Goal: Task Accomplishment & Management: Manage account settings

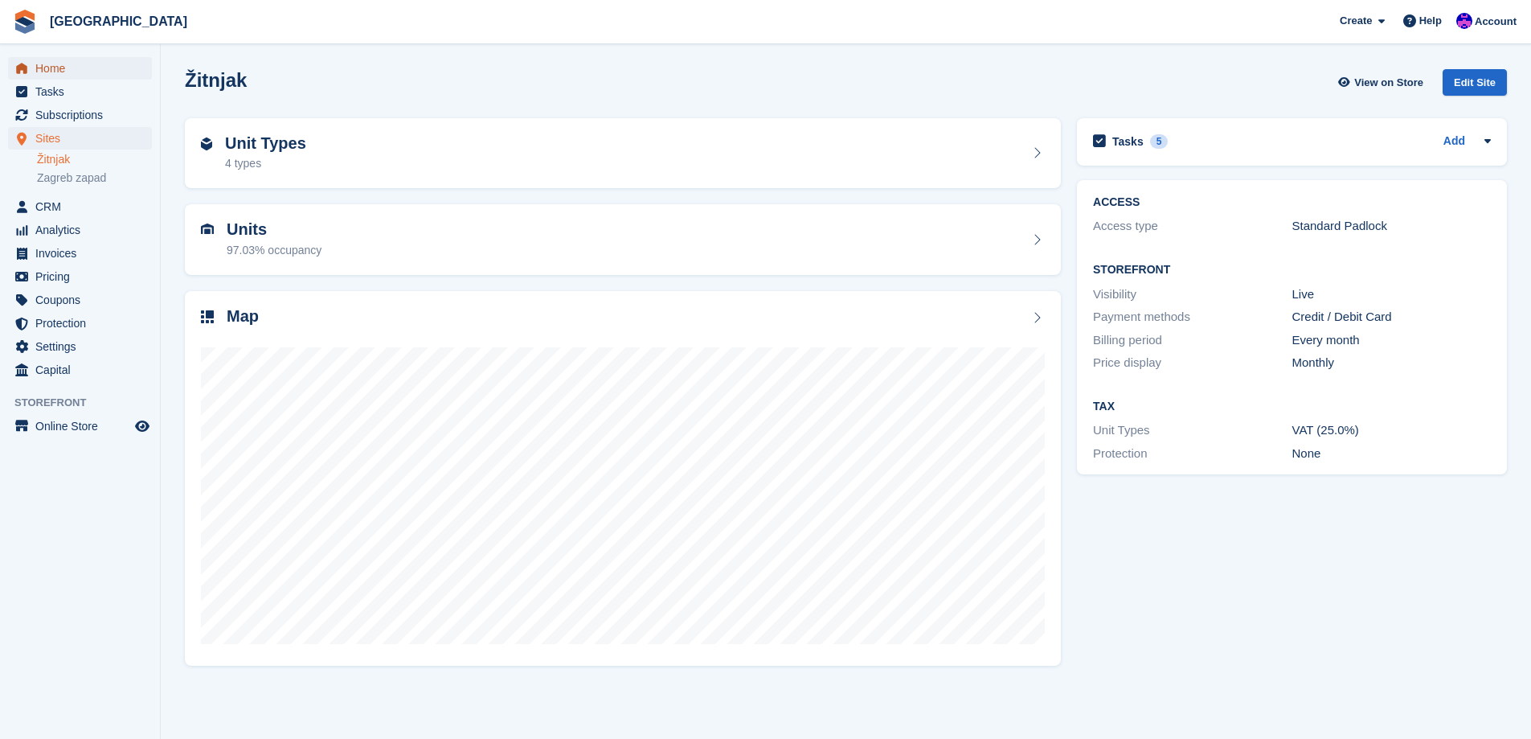
click at [55, 72] on span "Home" at bounding box center [83, 68] width 96 height 23
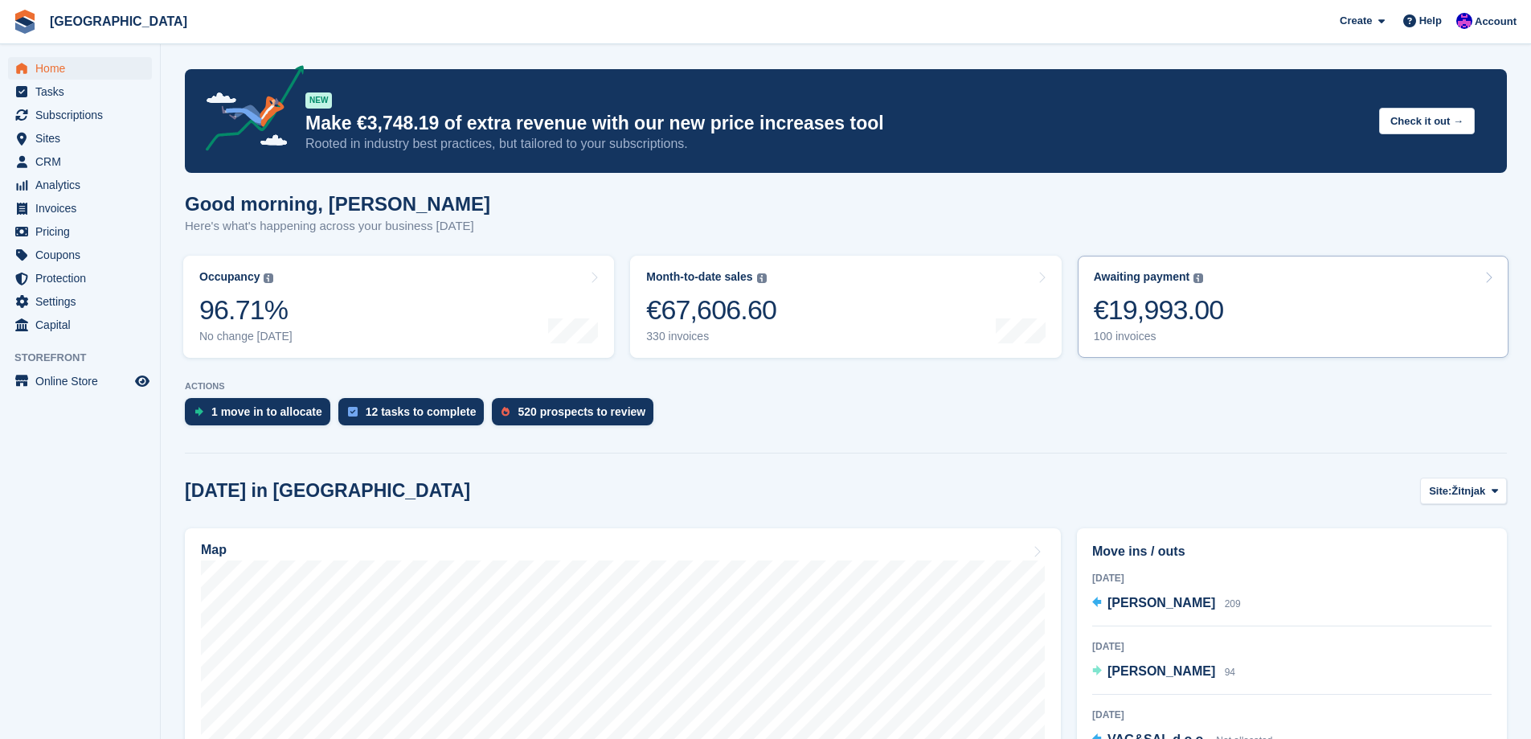
click at [1144, 338] on div "100 invoices" at bounding box center [1159, 337] width 130 height 14
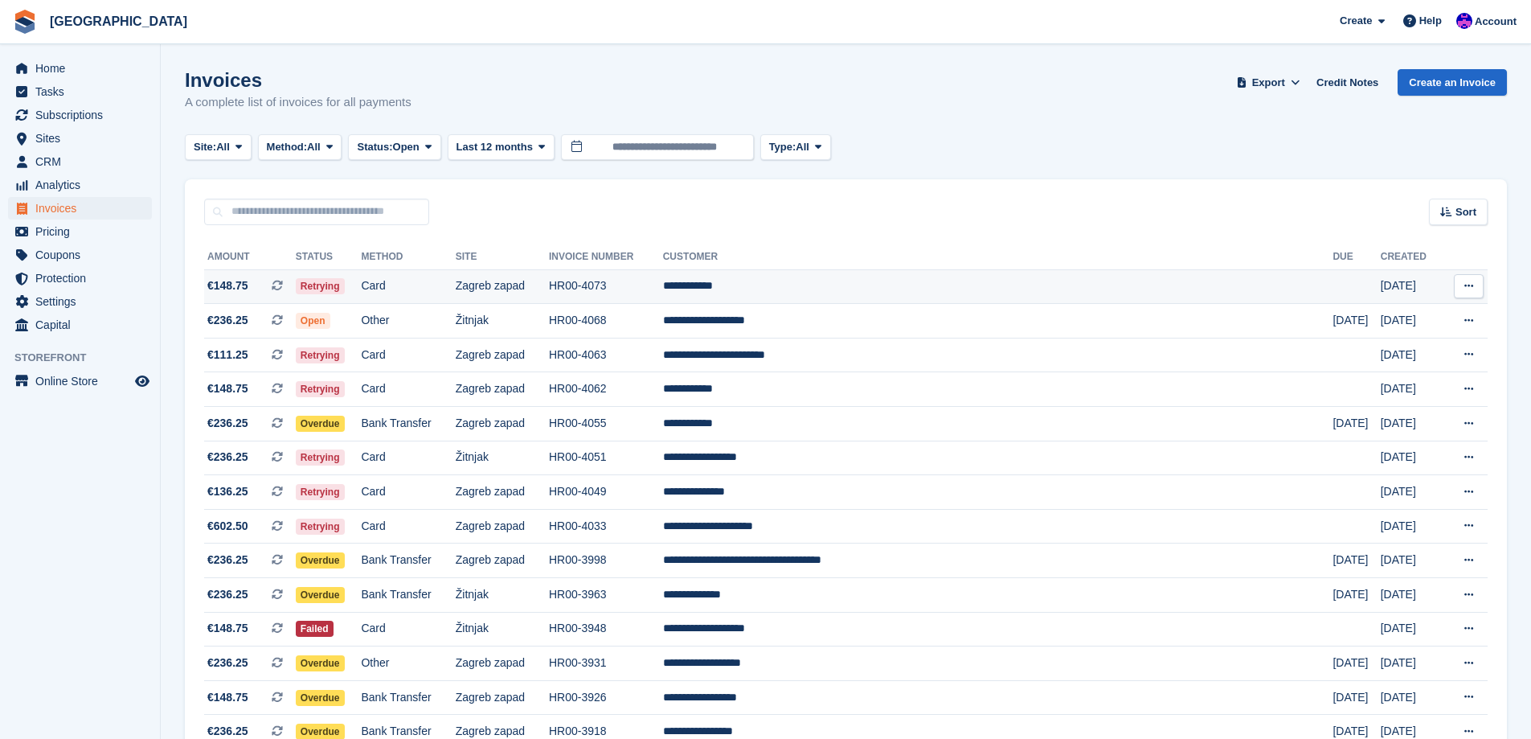
click at [663, 283] on td "HR00-4073" at bounding box center [606, 286] width 114 height 35
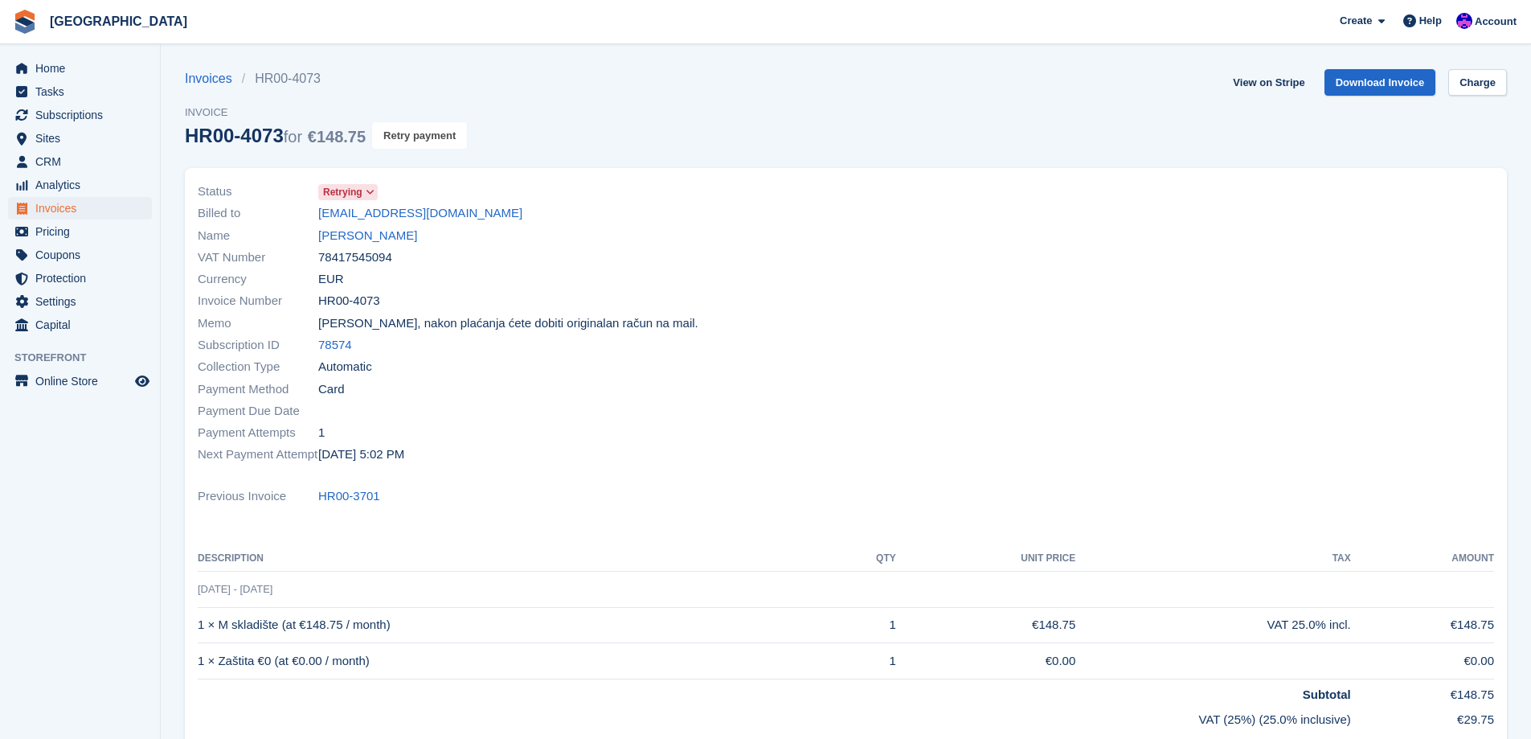
click at [441, 143] on button "Retry payment" at bounding box center [419, 135] width 95 height 27
click at [341, 242] on link "Hrvoje Radić" at bounding box center [367, 236] width 99 height 18
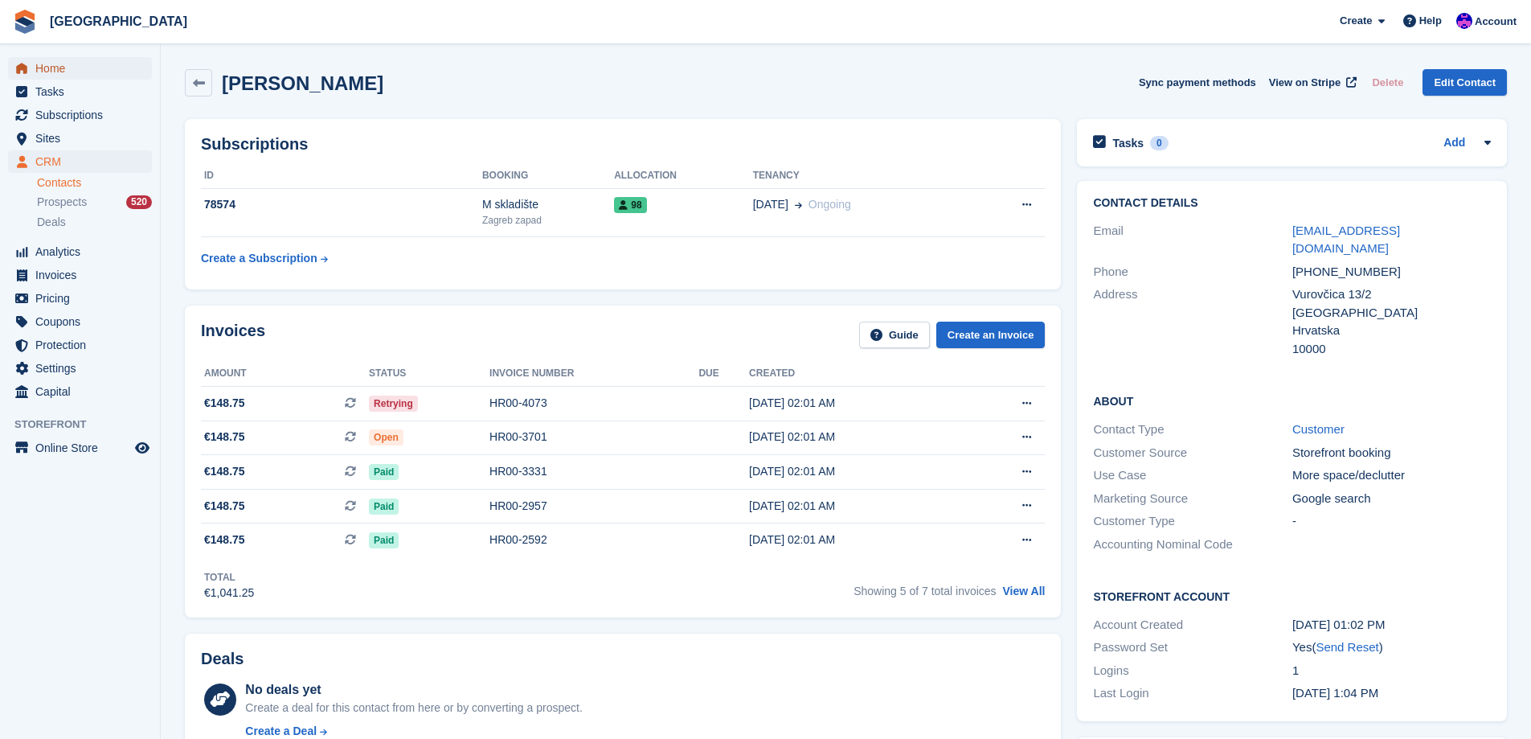
click at [93, 63] on span "Home" at bounding box center [83, 68] width 96 height 23
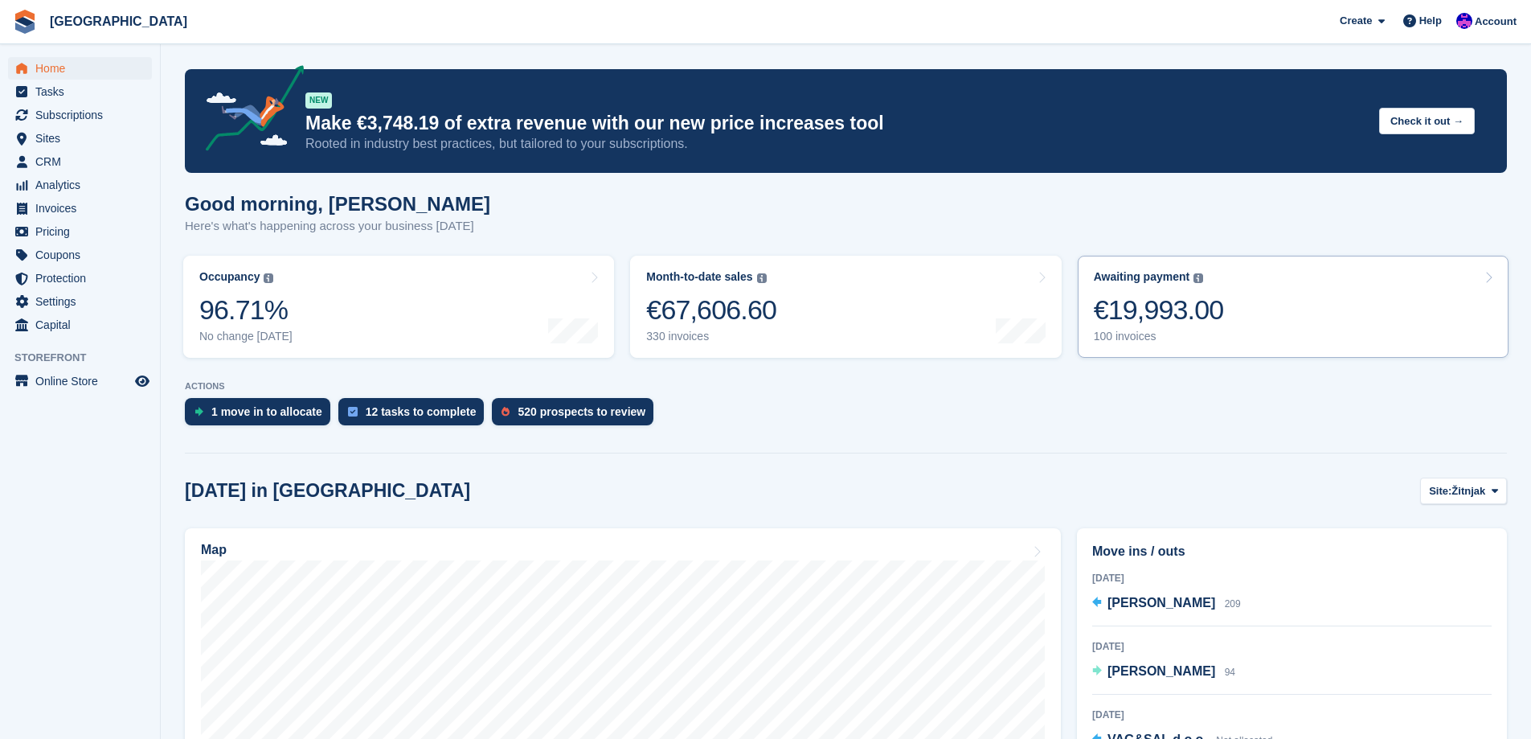
click at [1220, 301] on link "Awaiting payment The total outstanding balance on all open invoices. €19,993.00…" at bounding box center [1293, 307] width 431 height 102
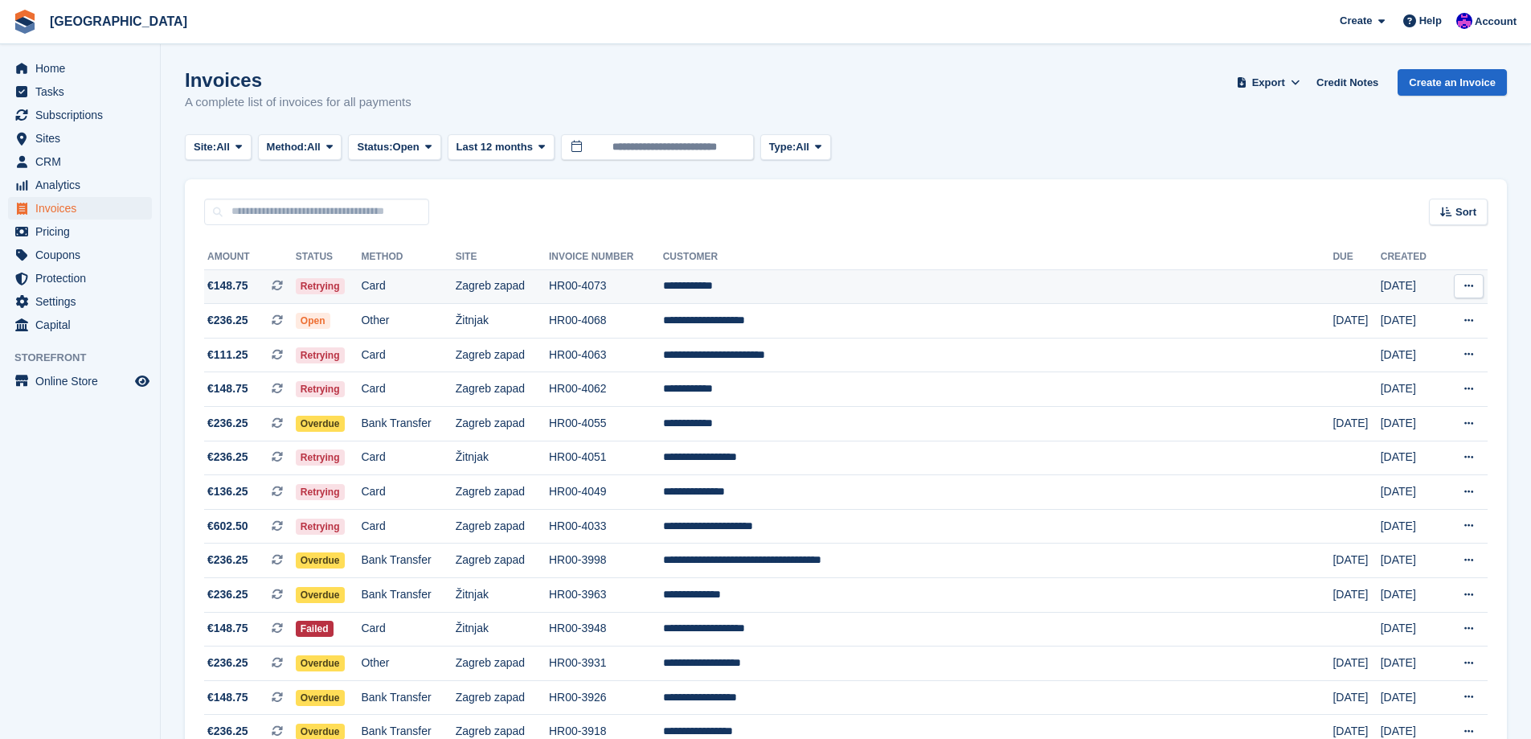
click at [345, 289] on span "Retrying" at bounding box center [320, 286] width 49 height 16
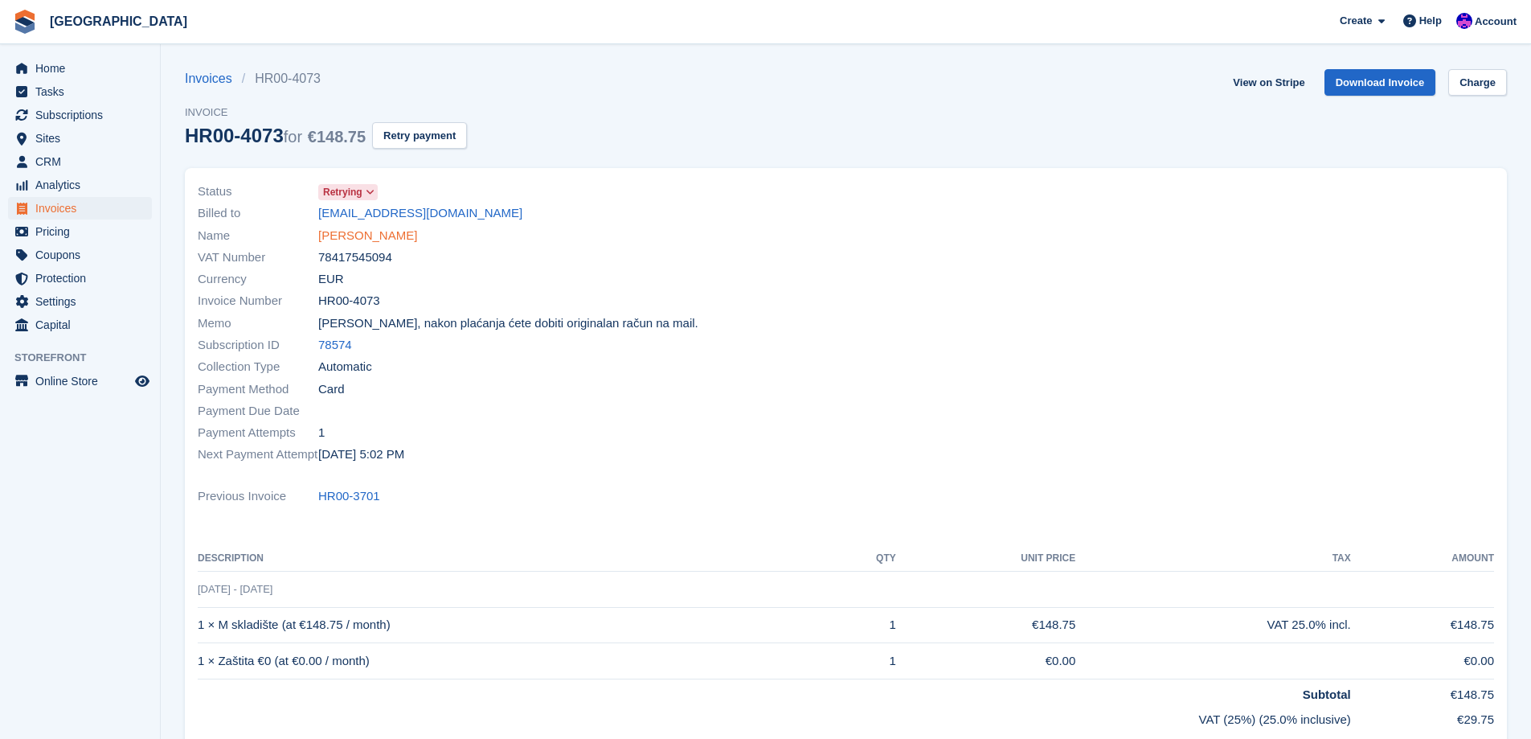
click at [361, 242] on link "Hrvoje Radić" at bounding box center [367, 236] width 99 height 18
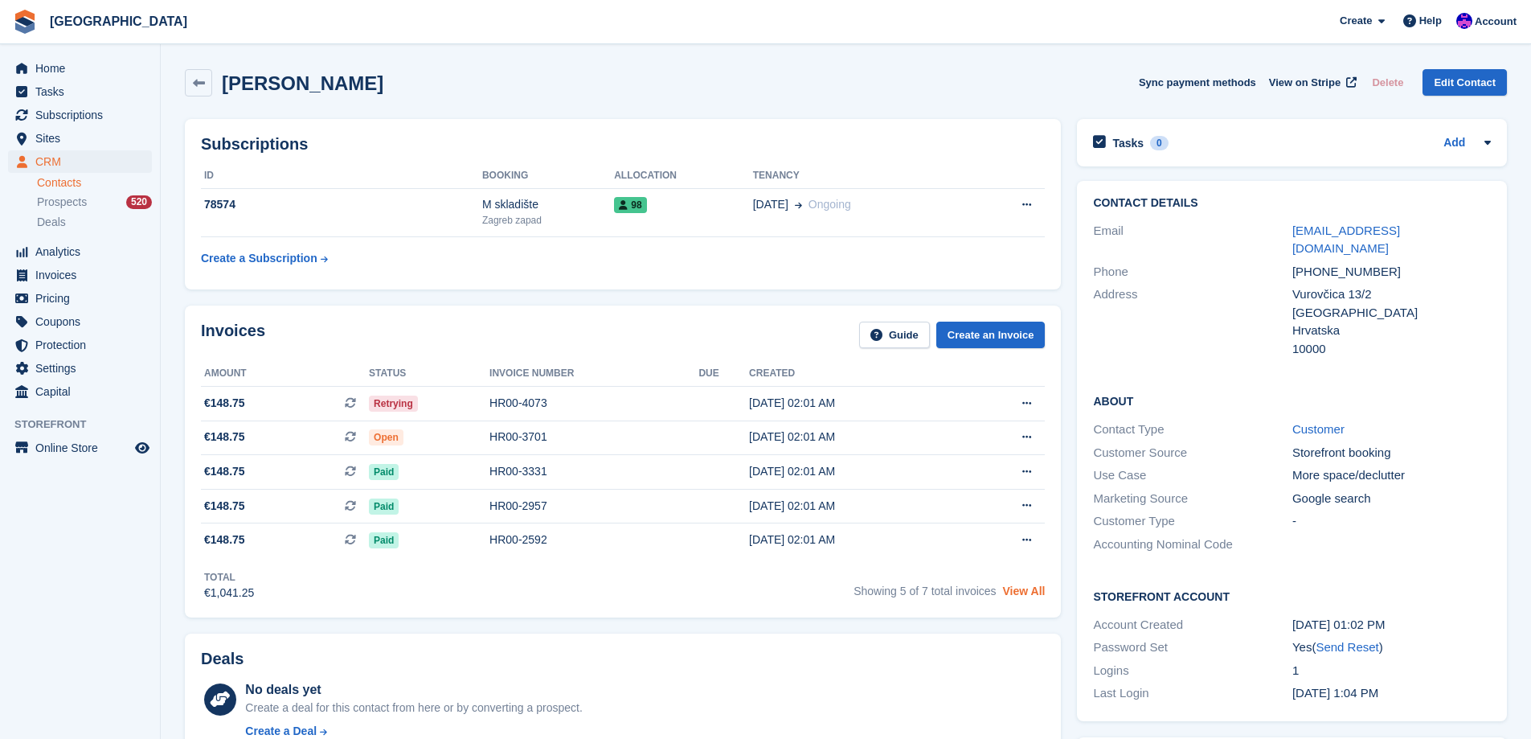
click at [1018, 591] on link "View All" at bounding box center [1024, 590] width 43 height 13
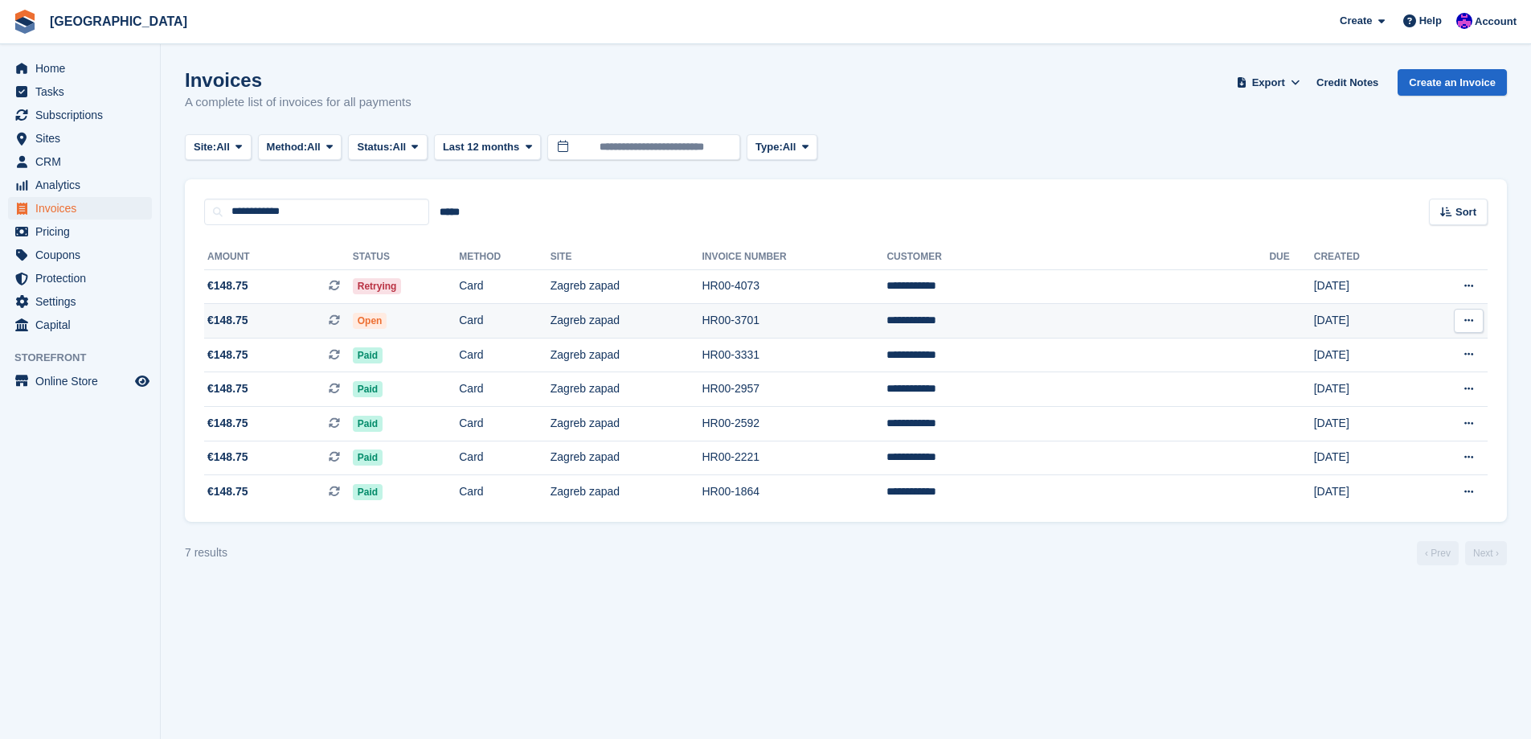
click at [420, 309] on td "Open" at bounding box center [406, 321] width 107 height 35
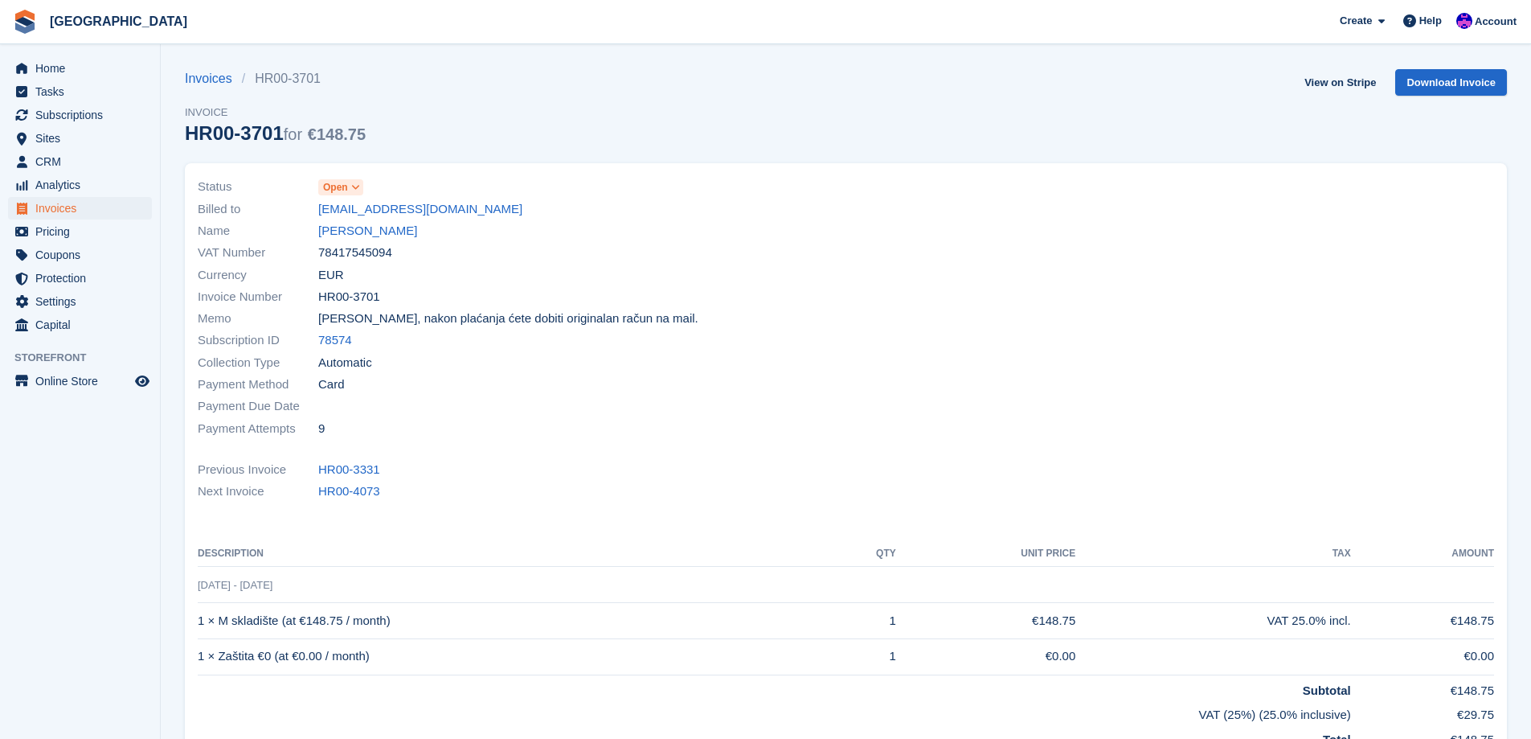
click at [350, 188] on span at bounding box center [356, 187] width 13 height 13
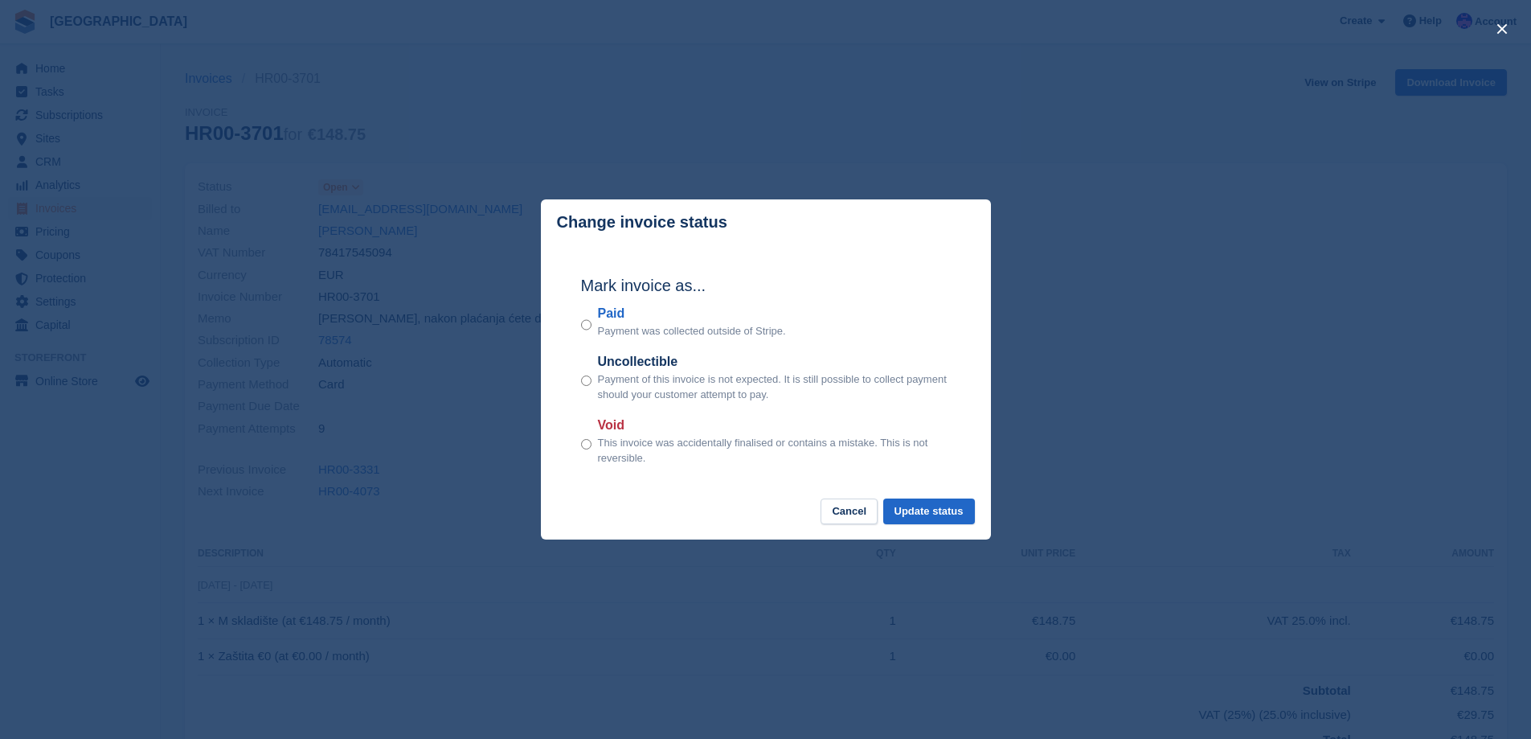
click at [825, 131] on div "close" at bounding box center [765, 369] width 1531 height 739
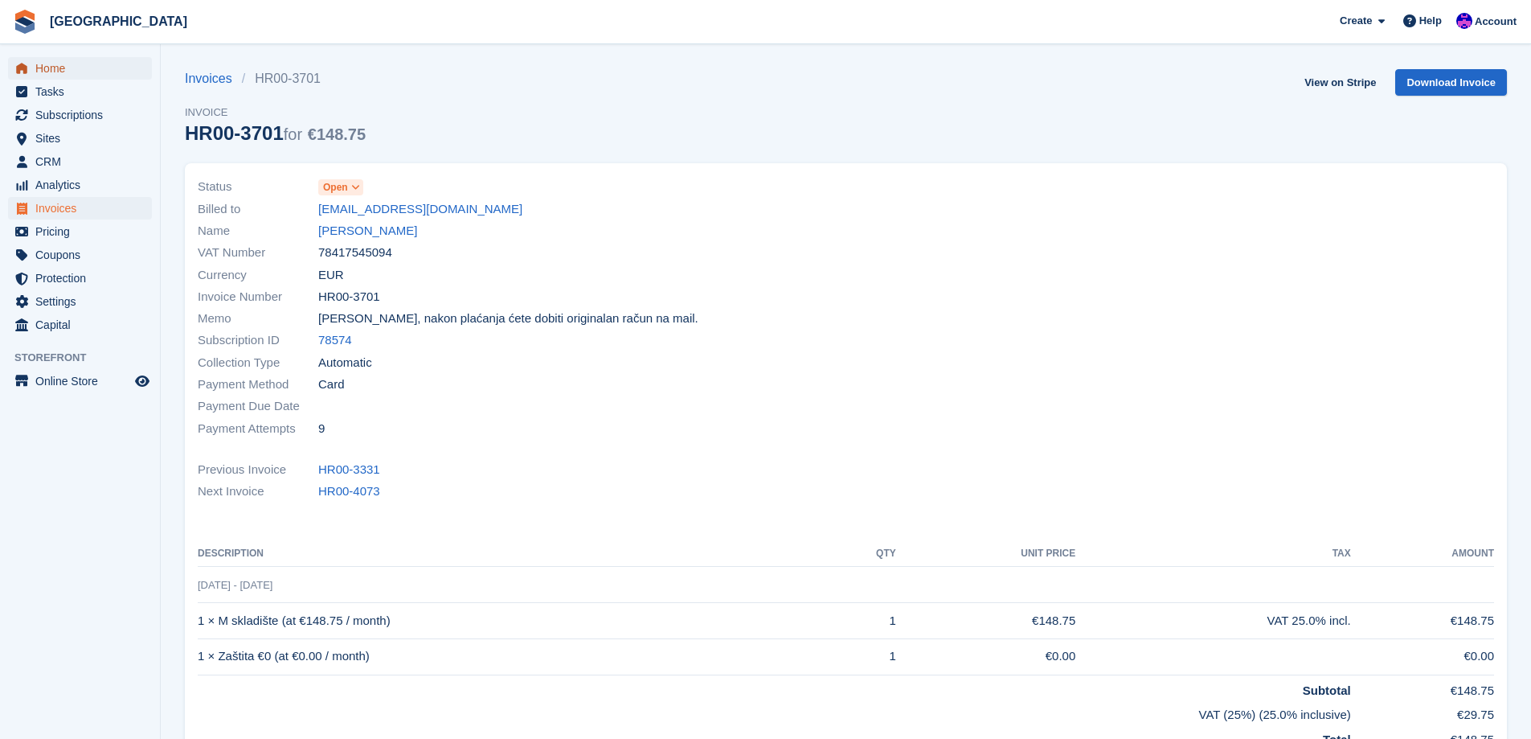
click at [75, 71] on span "Home" at bounding box center [83, 68] width 96 height 23
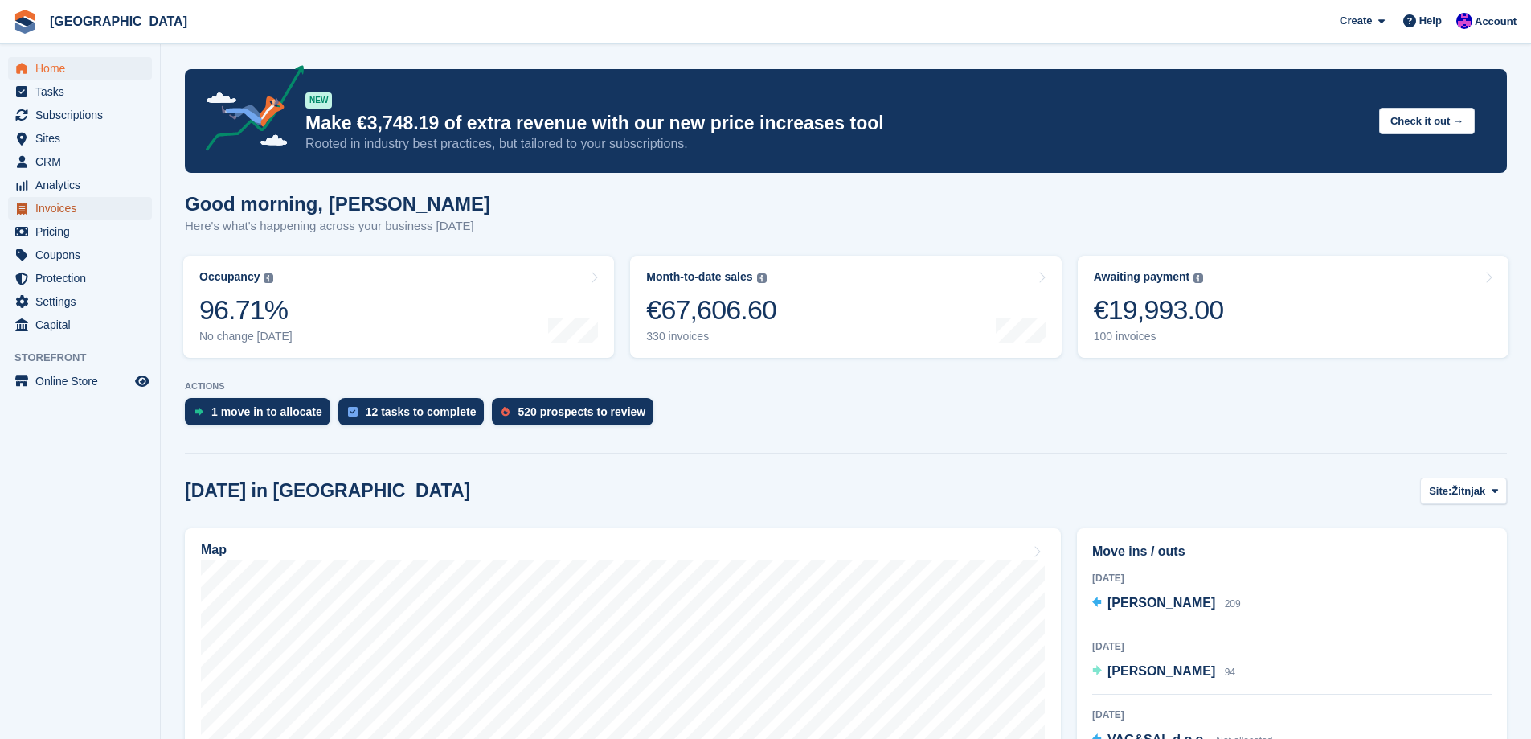
click at [49, 212] on span "Invoices" at bounding box center [83, 208] width 96 height 23
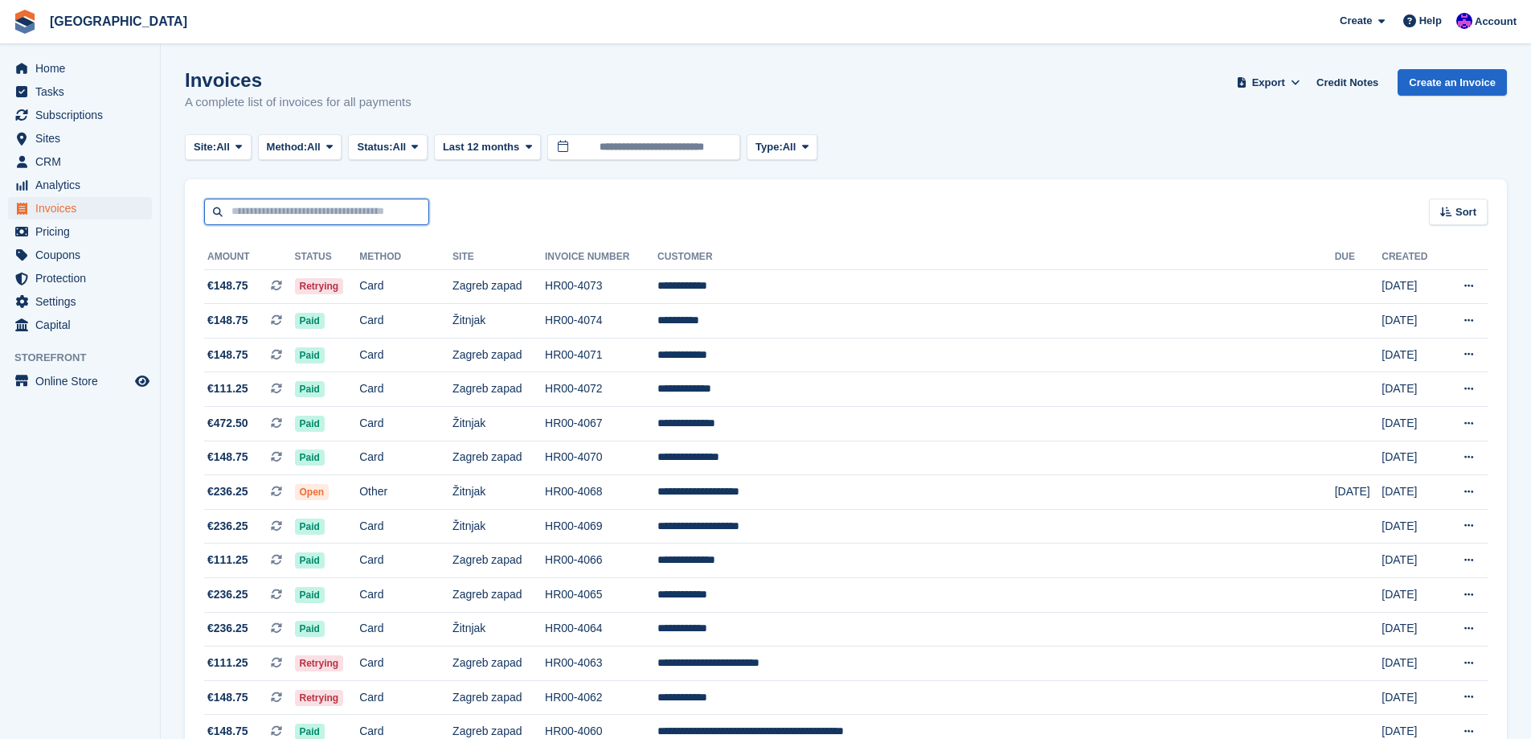
click at [362, 211] on input "text" at bounding box center [316, 212] width 225 height 27
type input "********"
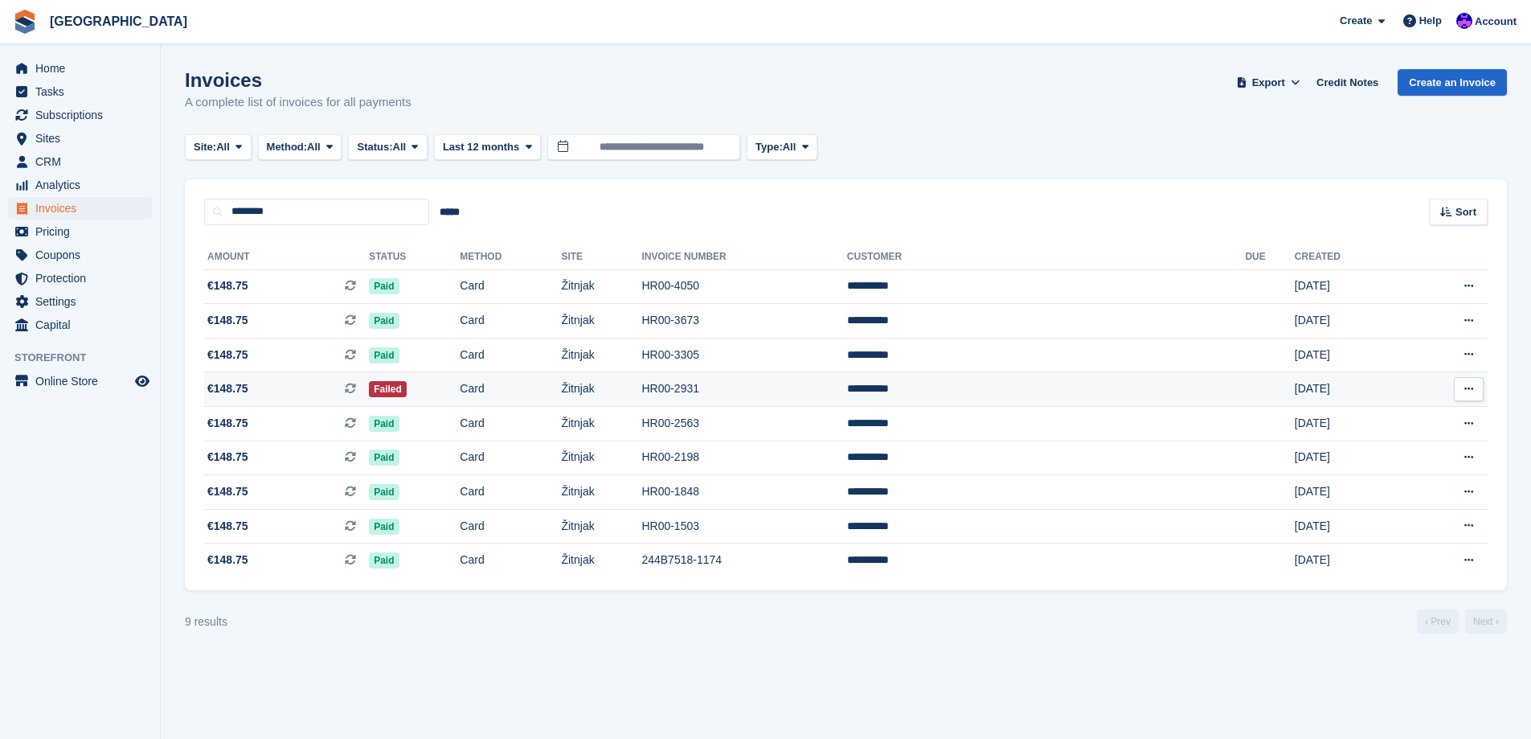
click at [845, 389] on td "HR00-2931" at bounding box center [743, 389] width 205 height 35
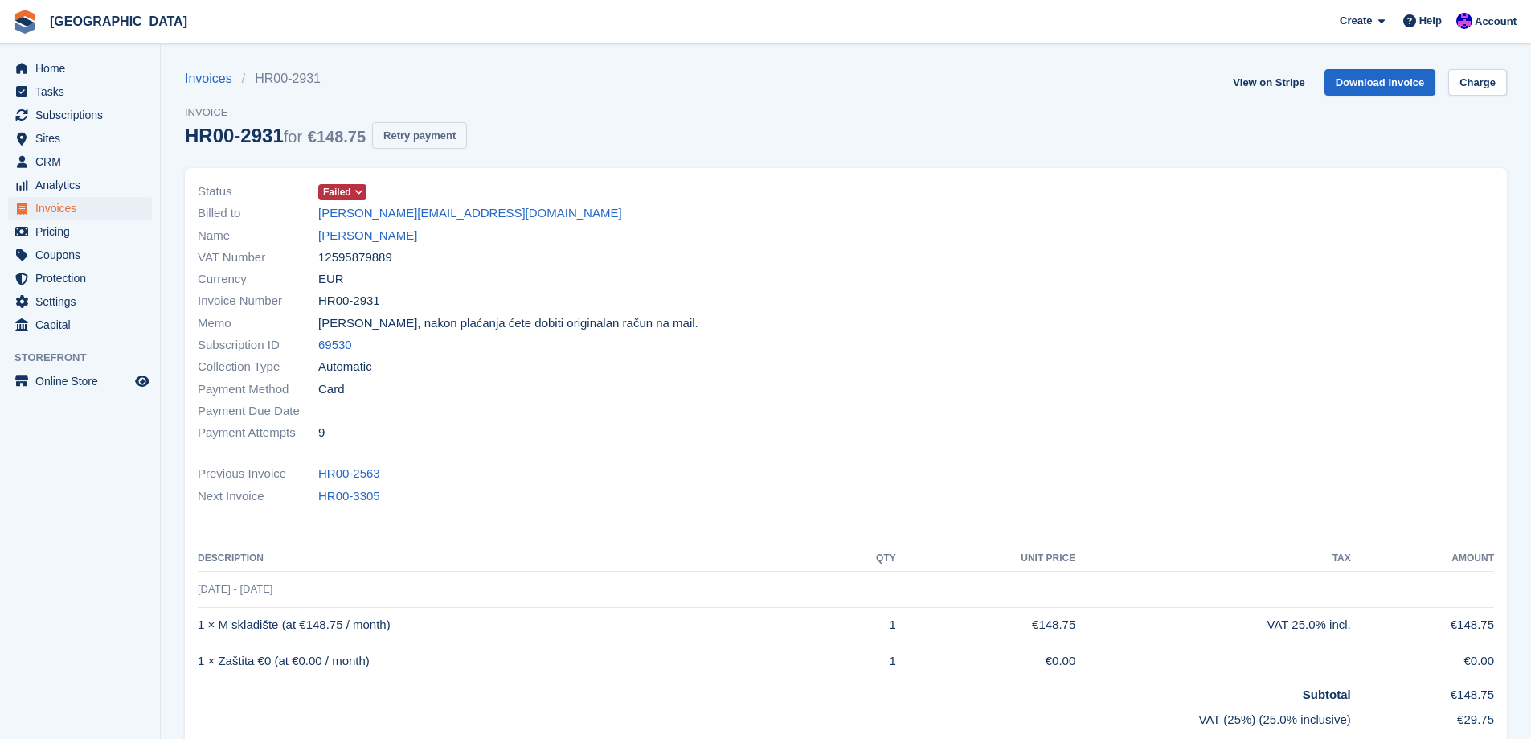
click at [406, 139] on button "Retry payment" at bounding box center [419, 135] width 95 height 27
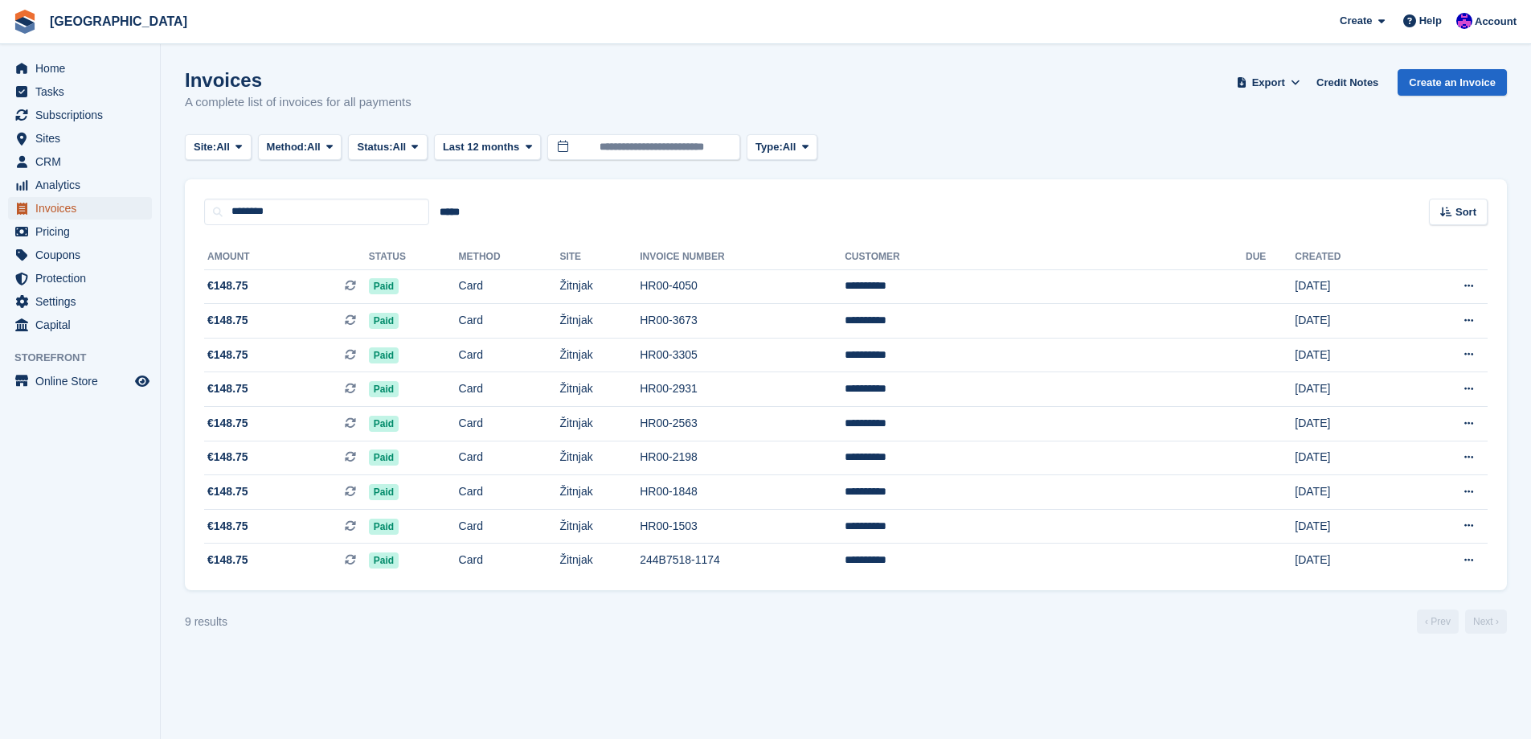
click at [75, 206] on span "Invoices" at bounding box center [83, 208] width 96 height 23
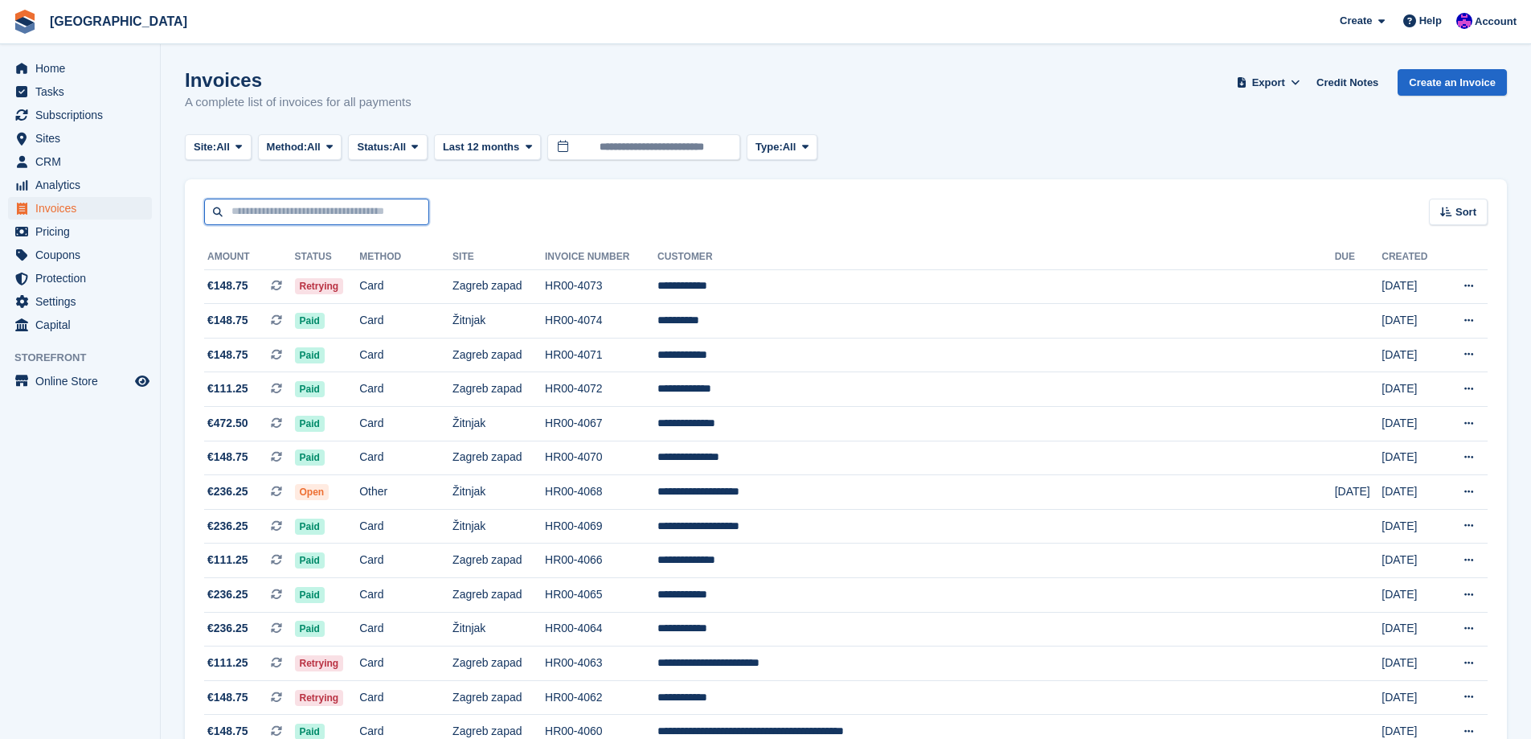
click at [330, 205] on input "text" at bounding box center [316, 212] width 225 height 27
type input "******"
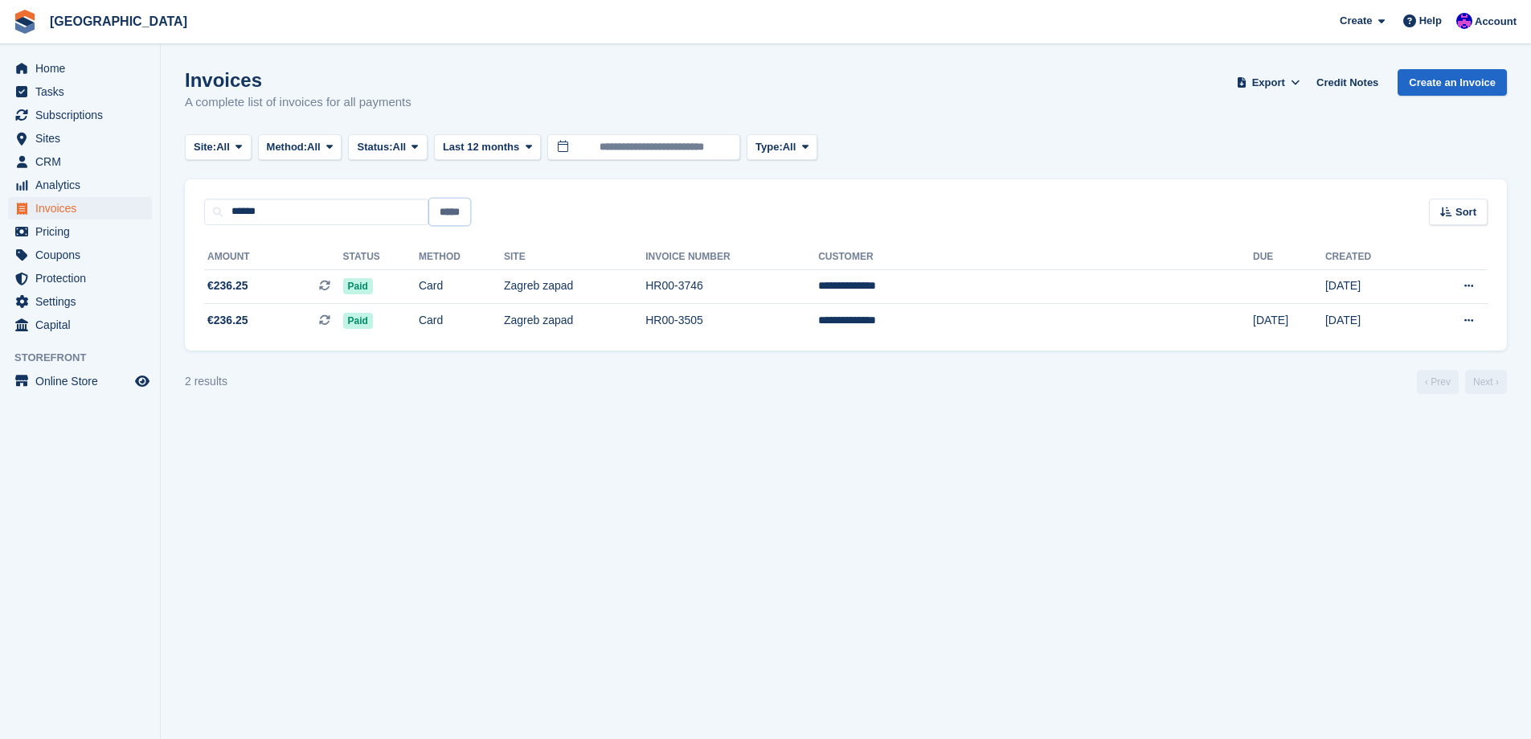
click at [446, 211] on input "*****" at bounding box center [449, 212] width 41 height 27
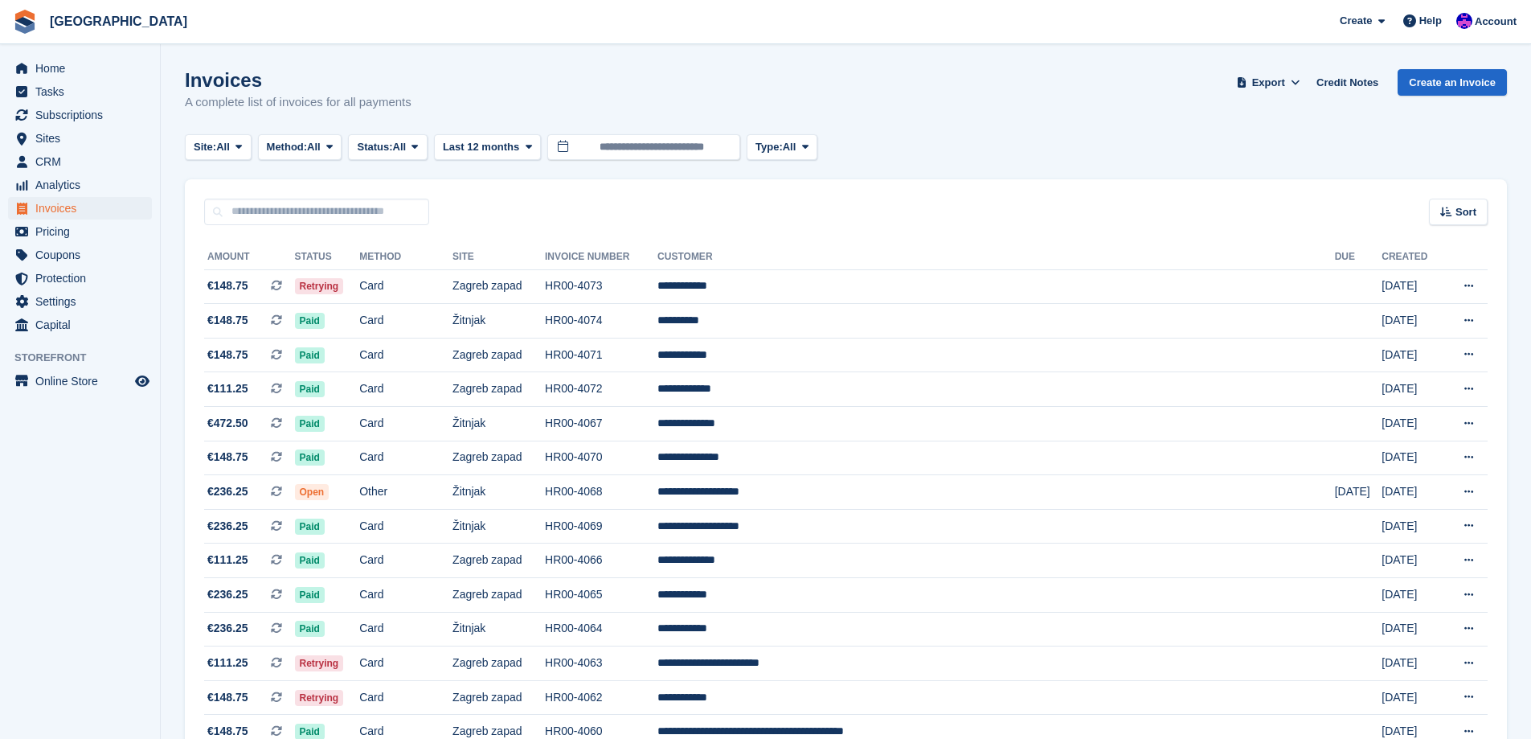
click at [366, 198] on div "Sort Sort by Date created Created (oldest first) Created (newest first)" at bounding box center [846, 202] width 1322 height 46
click at [359, 203] on input "text" at bounding box center [316, 212] width 225 height 27
type input "******"
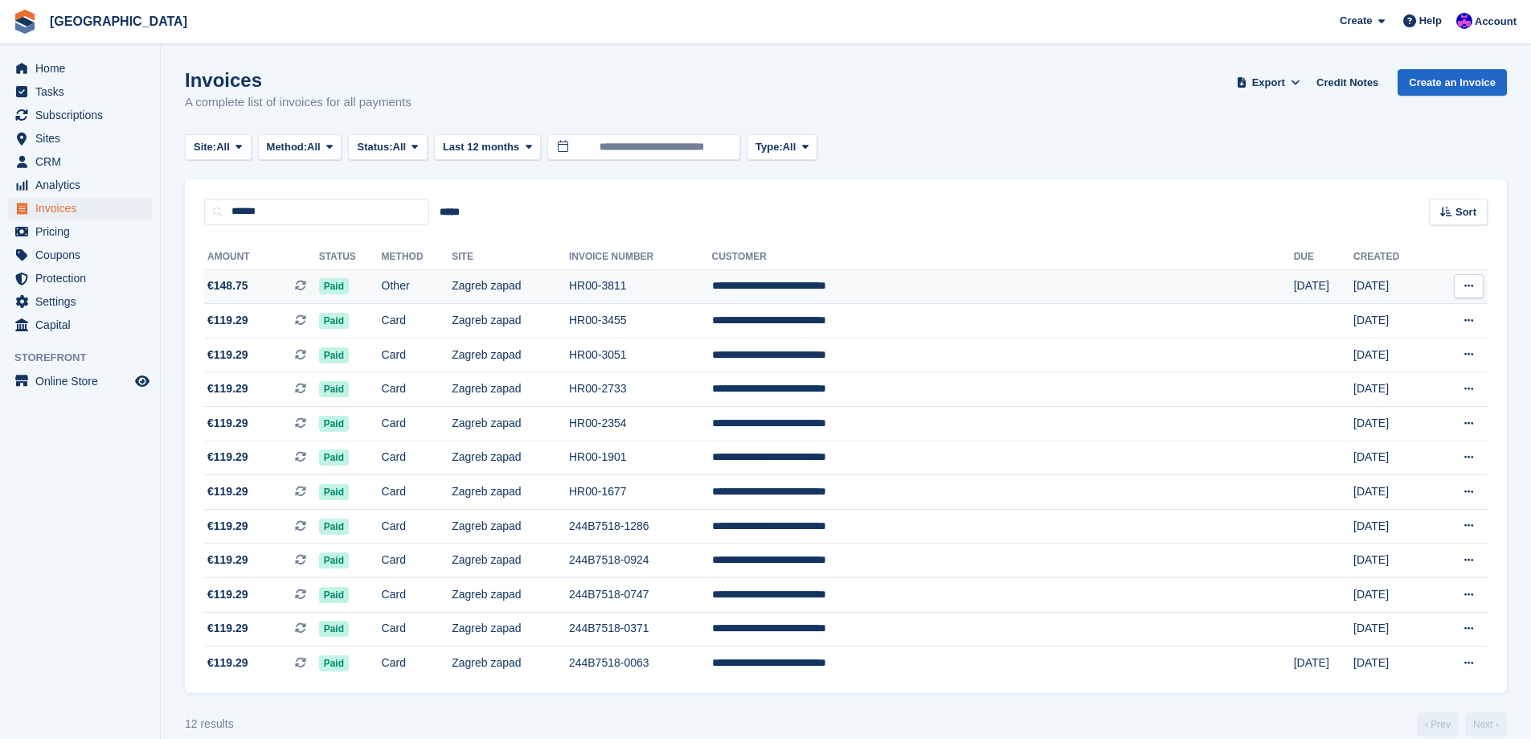
click at [712, 275] on td "HR00-3811" at bounding box center [640, 286] width 143 height 35
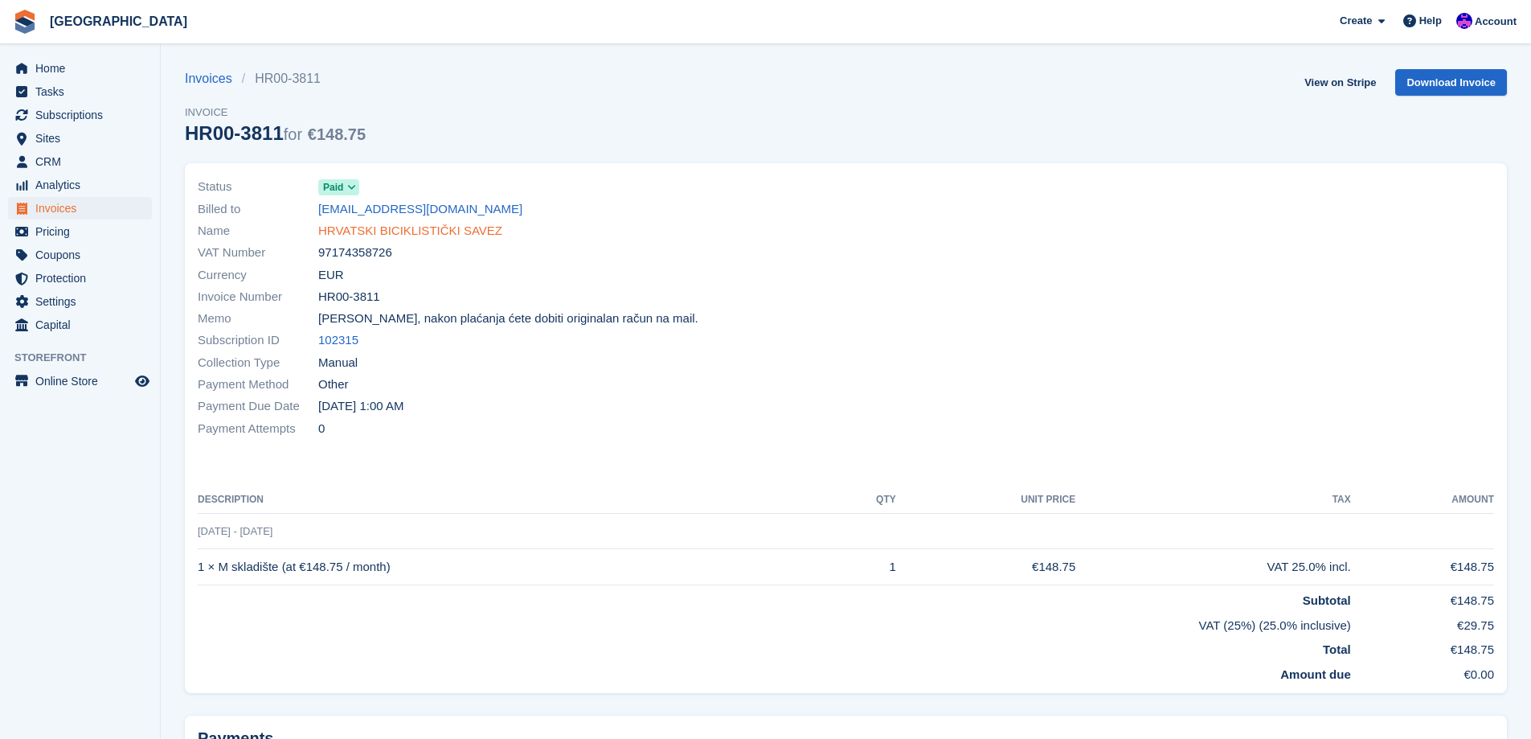
click at [363, 226] on link "HRVATSKI BICIKLISTIČKI SAVEZ" at bounding box center [410, 231] width 184 height 18
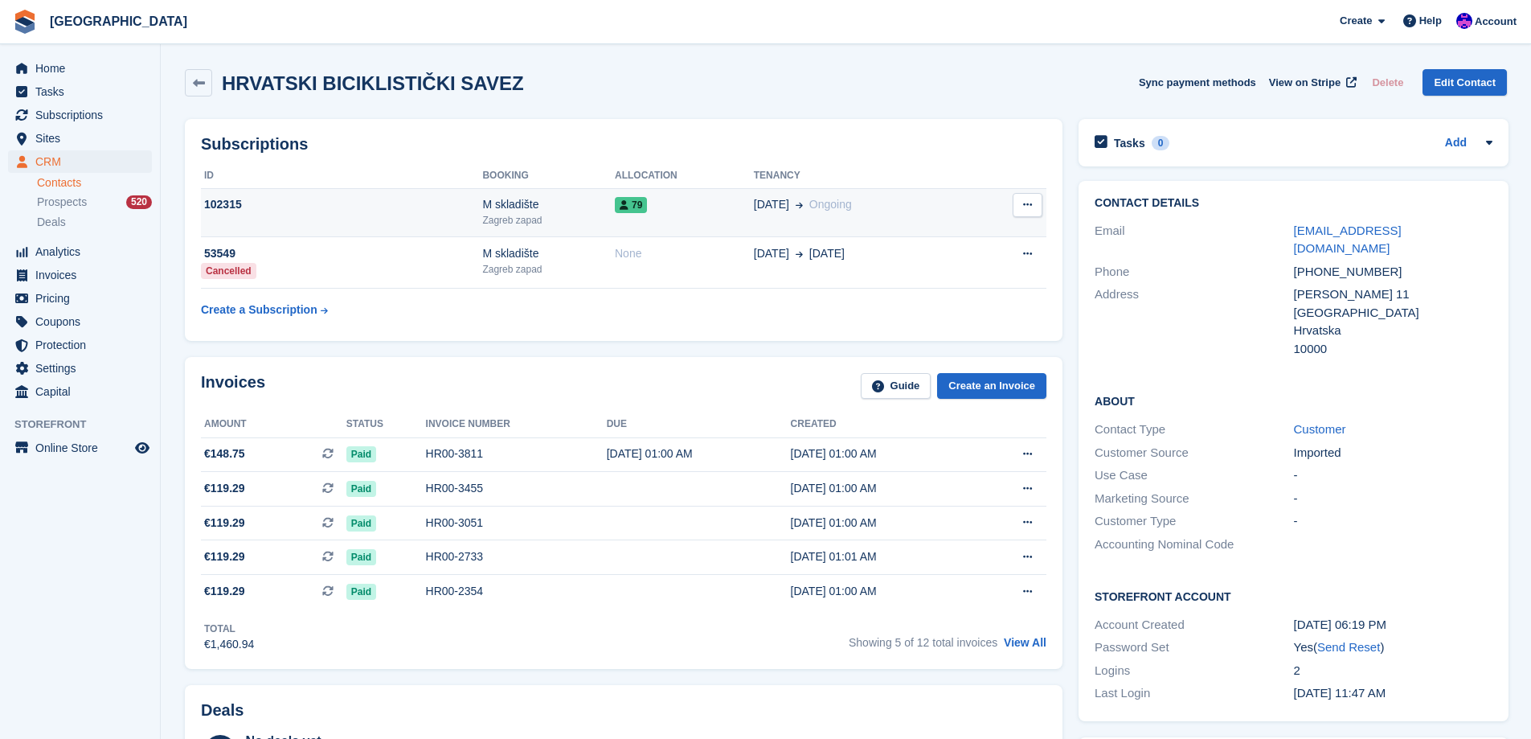
click at [772, 207] on span "[DATE]" at bounding box center [771, 204] width 35 height 17
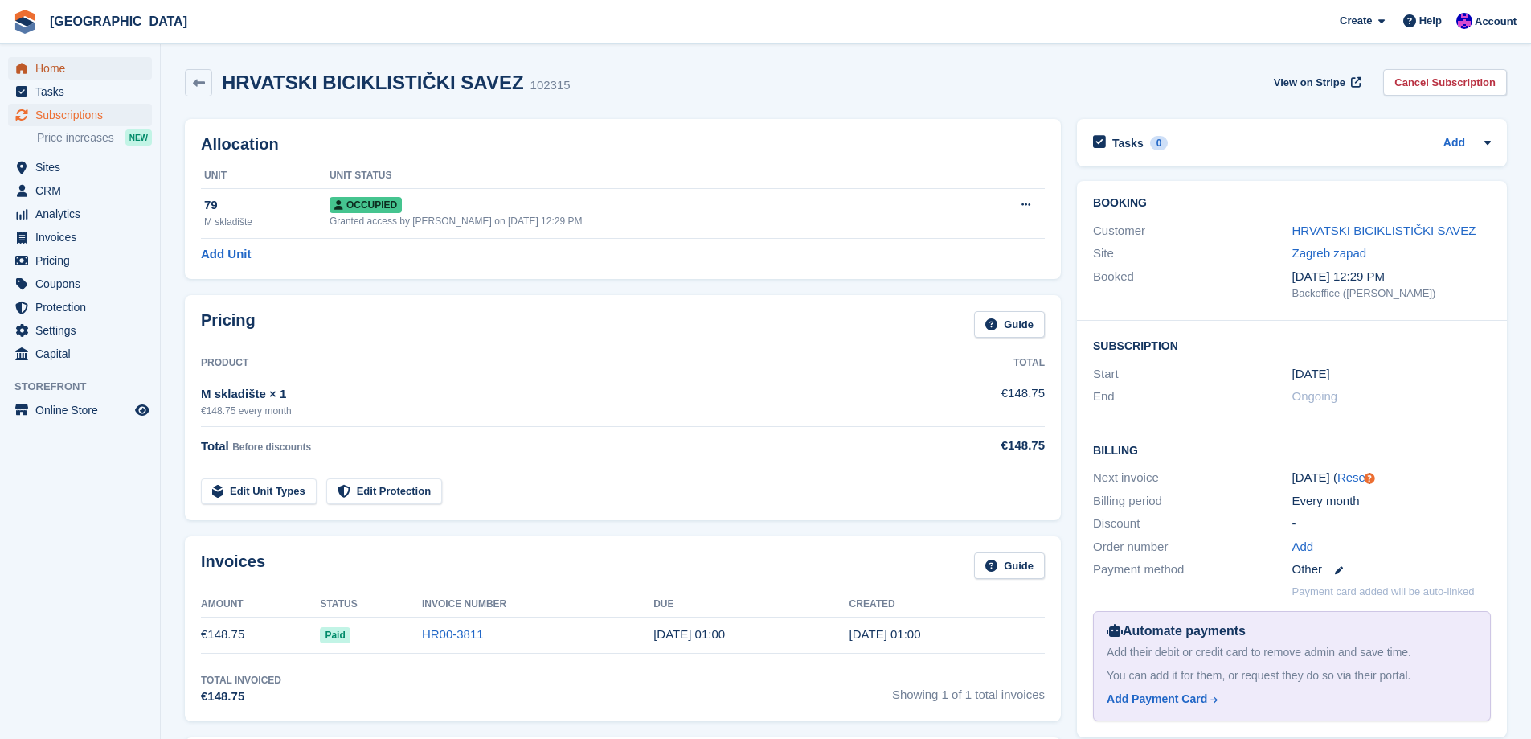
click at [64, 72] on span "Home" at bounding box center [83, 68] width 96 height 23
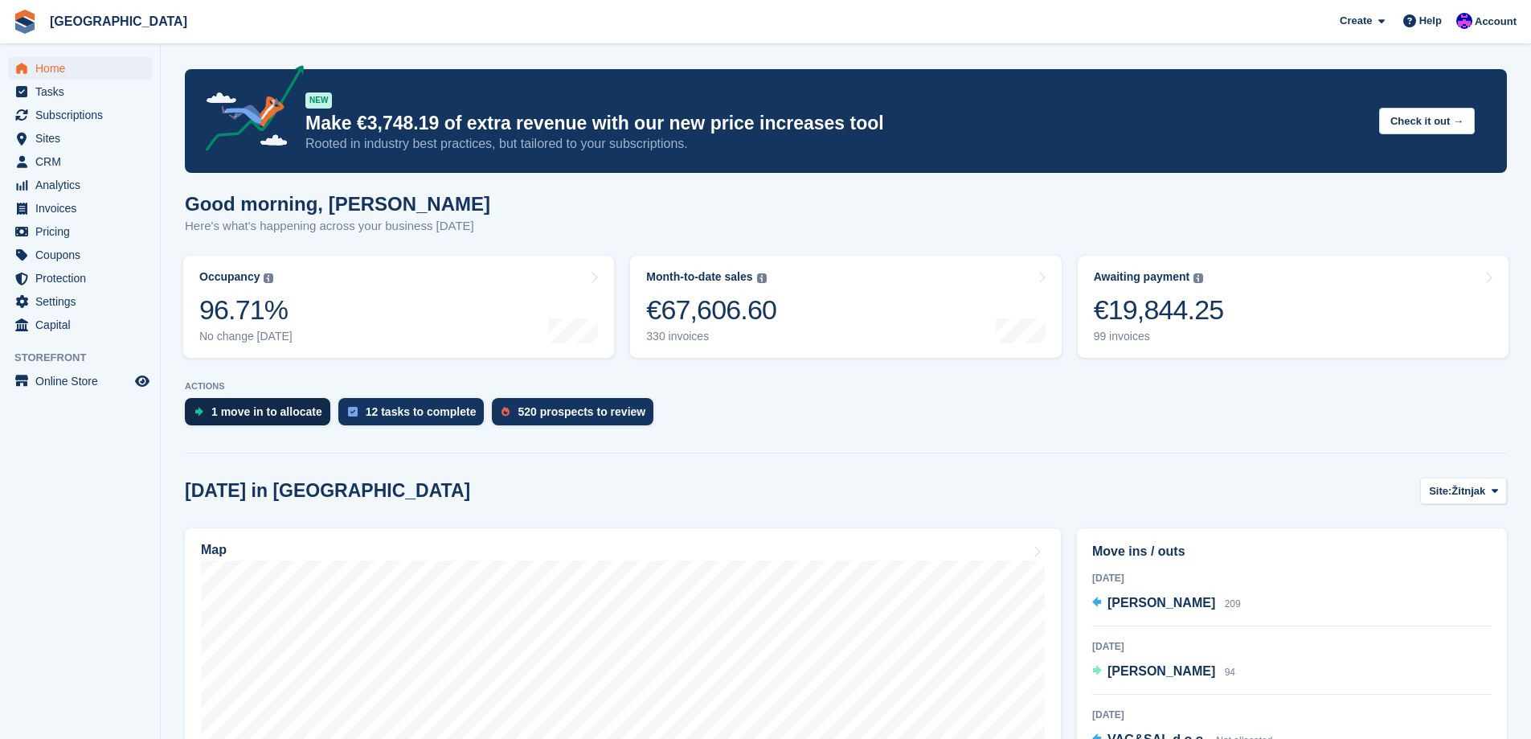
click at [285, 411] on div "1 move in to allocate" at bounding box center [266, 411] width 111 height 13
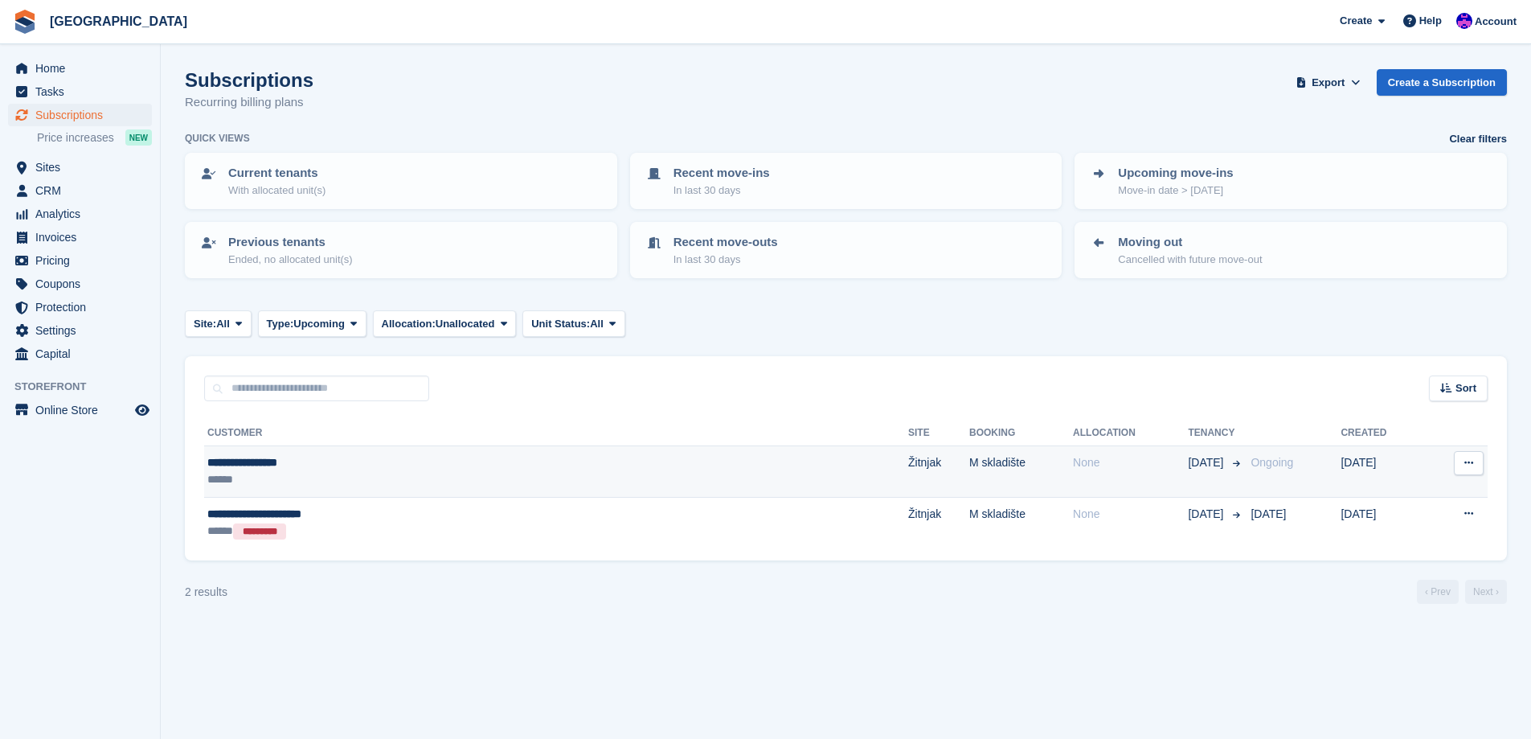
click at [908, 458] on td "Žitnjak" at bounding box center [938, 471] width 61 height 51
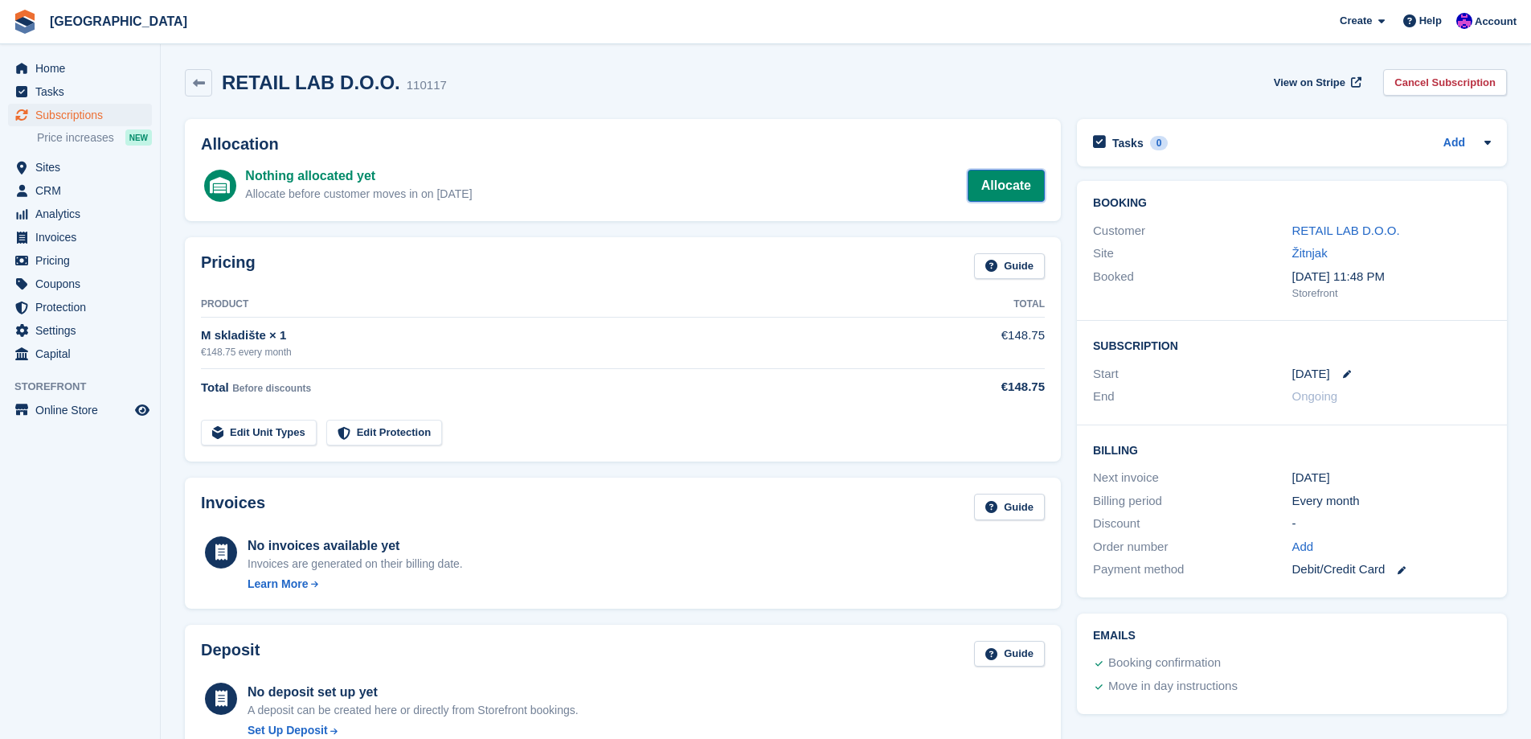
click at [1027, 176] on link "Allocate" at bounding box center [1006, 186] width 77 height 32
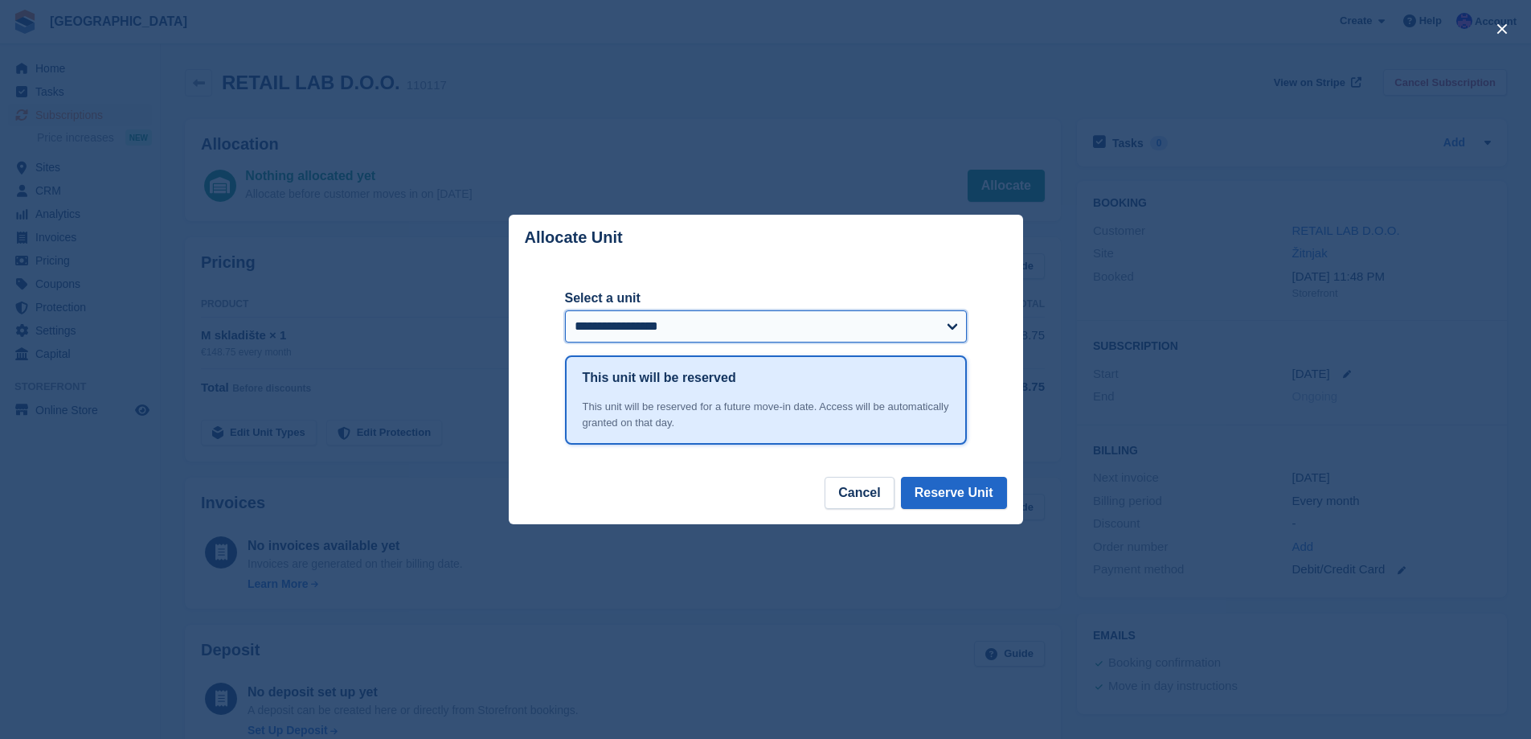
click at [832, 342] on select "**********" at bounding box center [766, 326] width 402 height 32
select select "*****"
click at [565, 312] on select "**********" at bounding box center [766, 326] width 402 height 32
click at [996, 498] on button "Reserve Unit" at bounding box center [954, 493] width 106 height 32
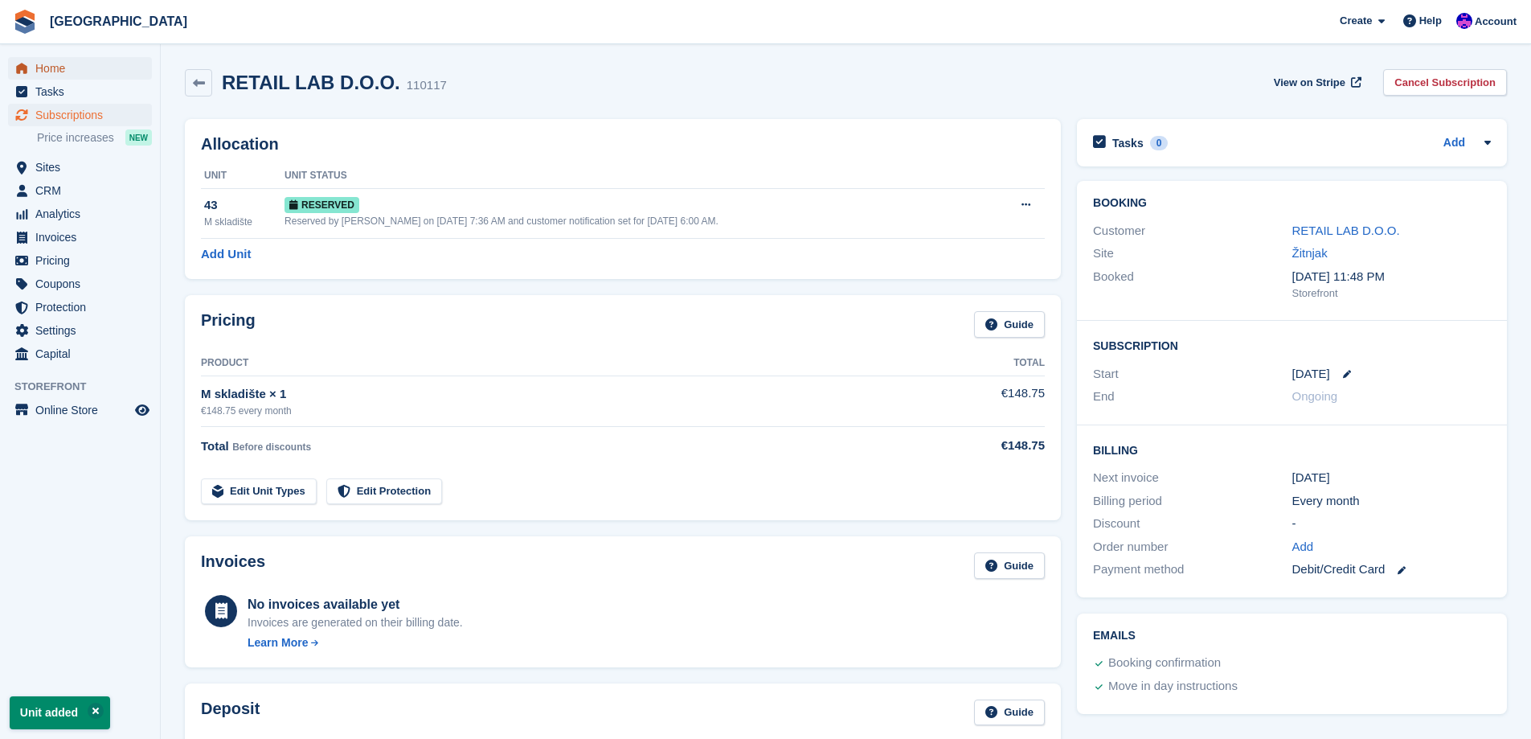
click at [54, 75] on span "Home" at bounding box center [83, 68] width 96 height 23
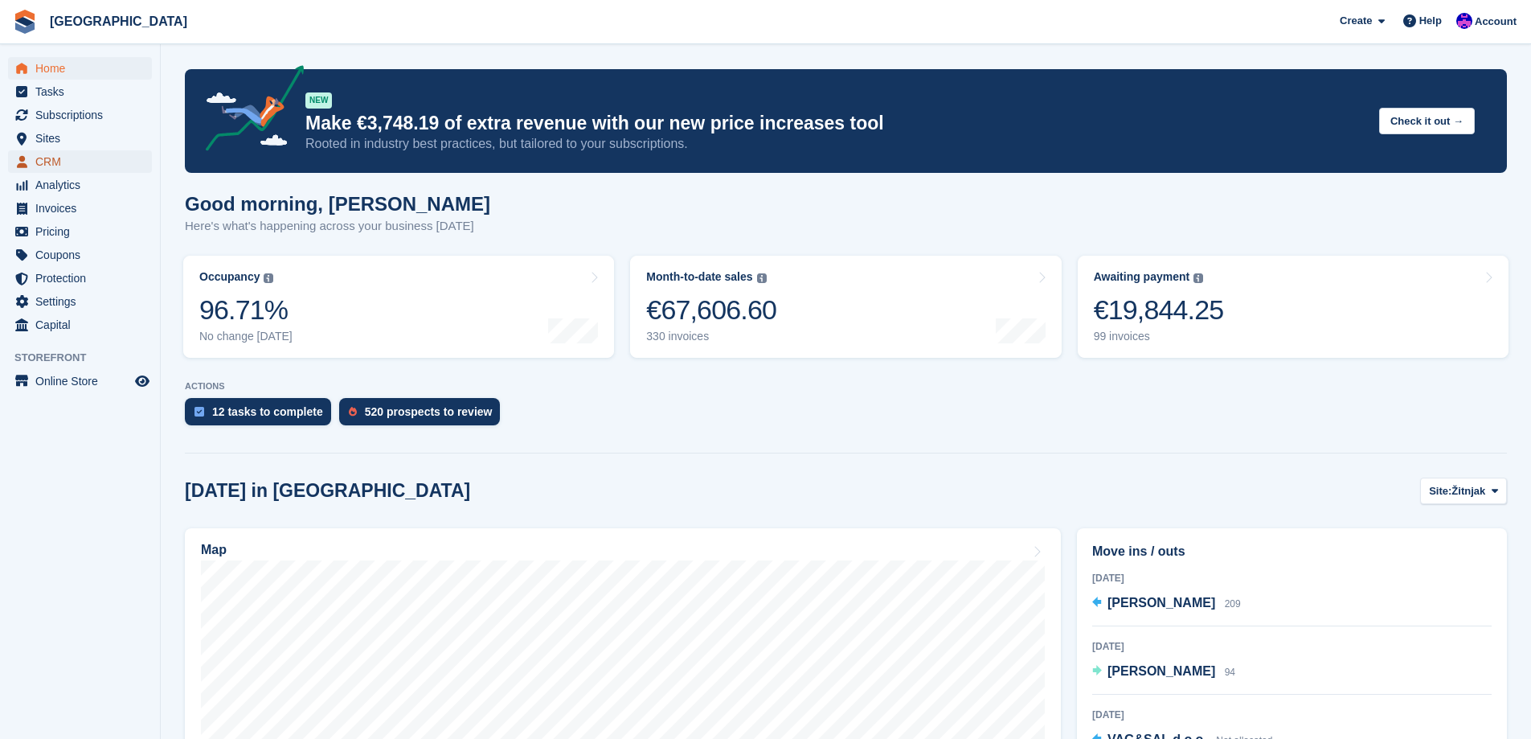
click at [35, 169] on link "CRM" at bounding box center [80, 161] width 144 height 23
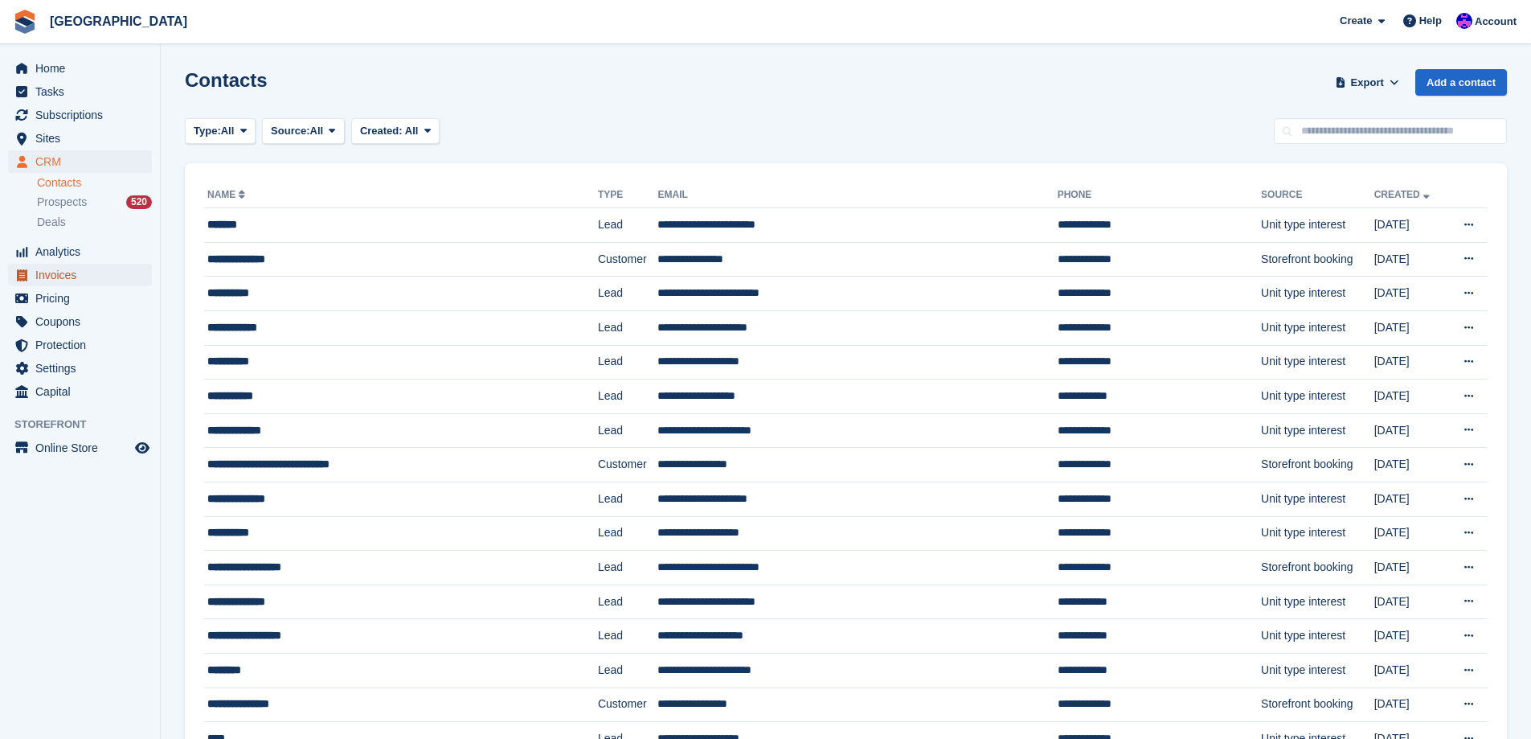
click at [62, 275] on span "Invoices" at bounding box center [83, 275] width 96 height 23
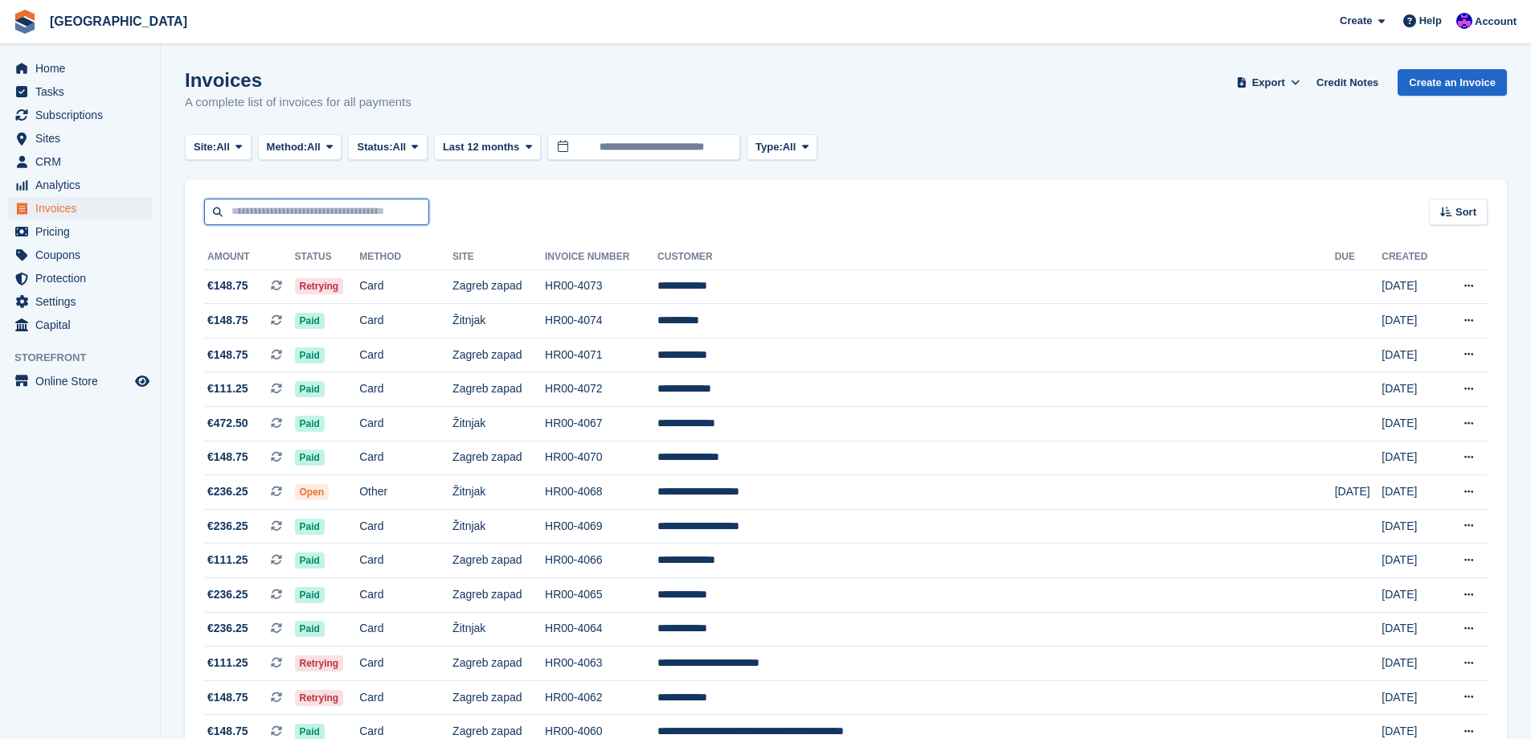
click at [289, 224] on input "text" at bounding box center [316, 212] width 225 height 27
type input "*****"
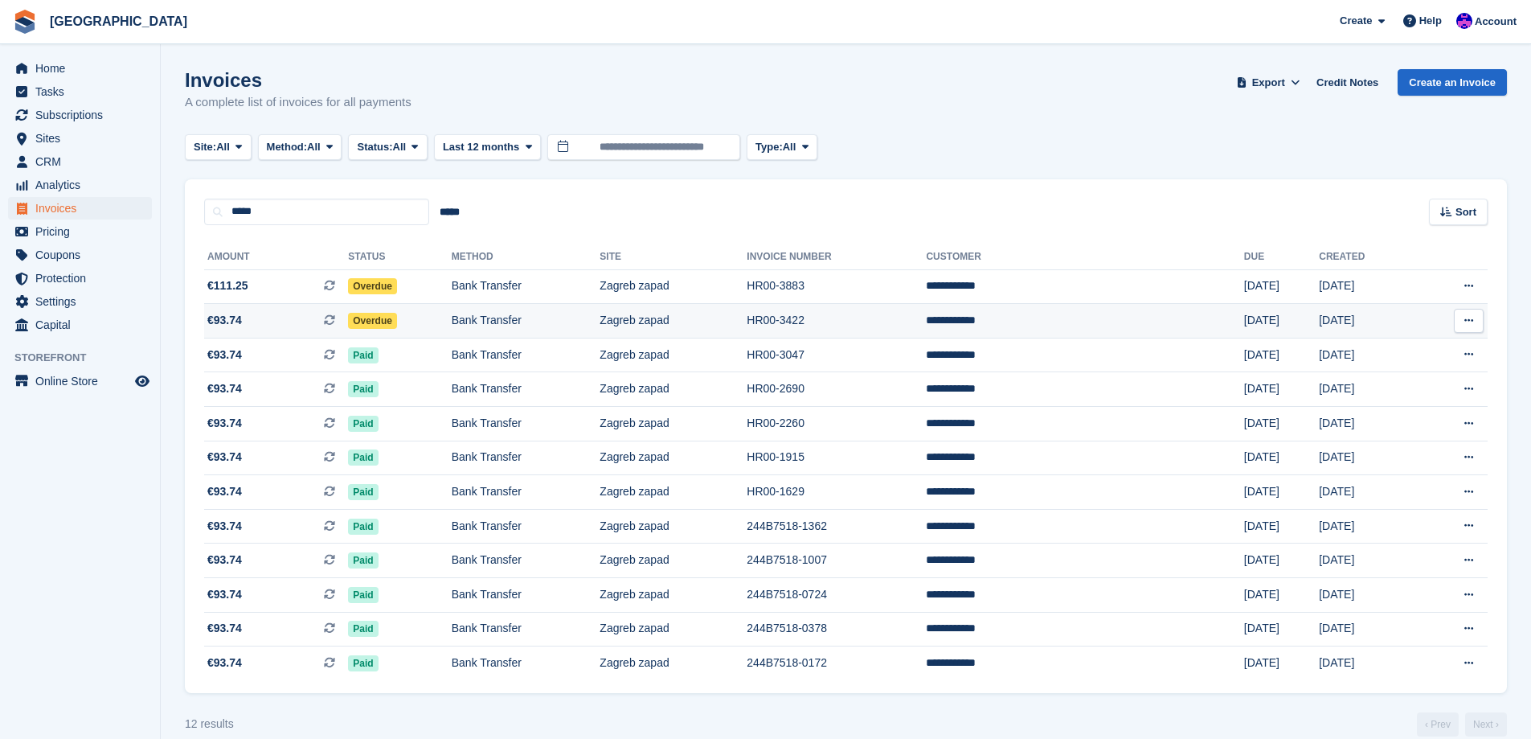
click at [725, 319] on td "Zagreb zapad" at bounding box center [673, 321] width 147 height 35
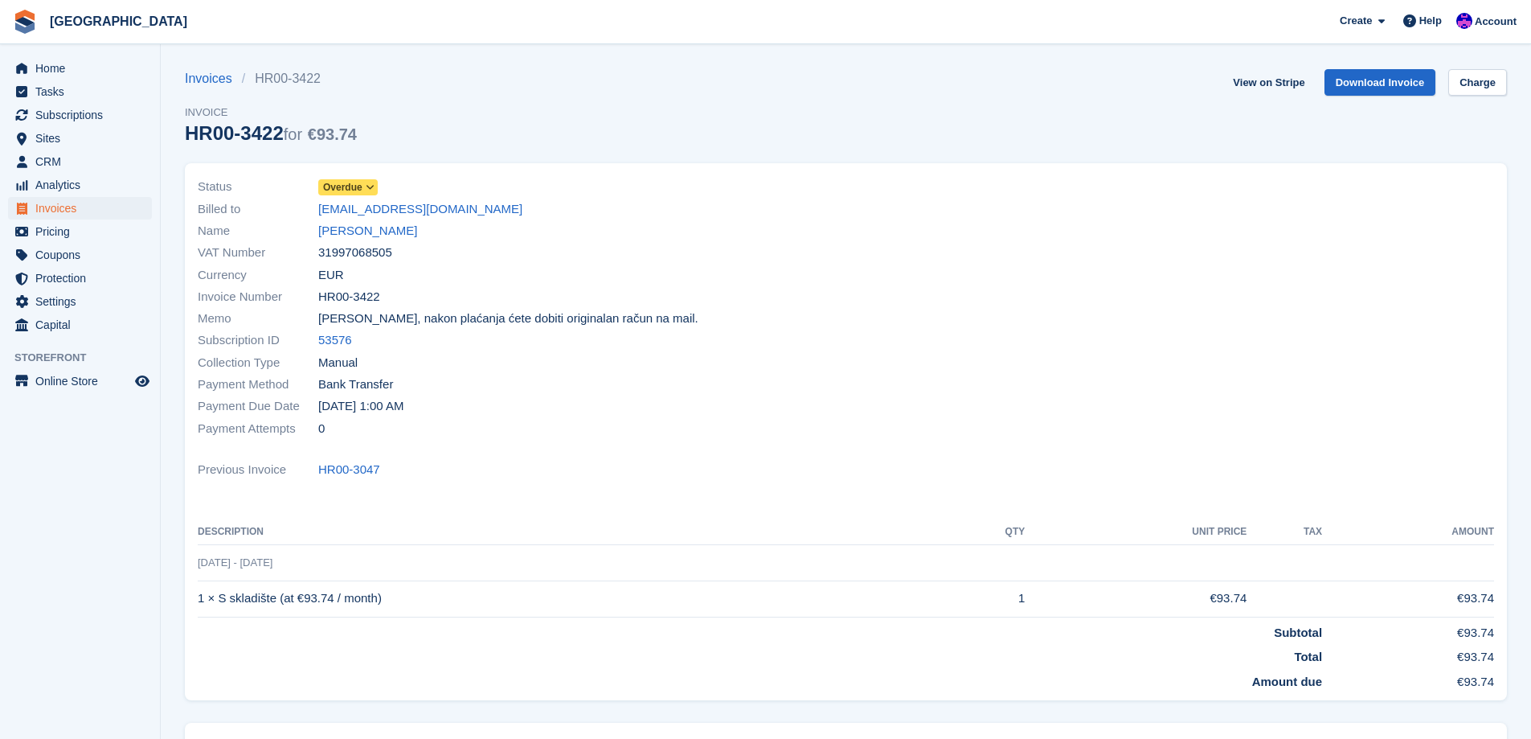
click at [355, 190] on span "Overdue" at bounding box center [342, 187] width 39 height 14
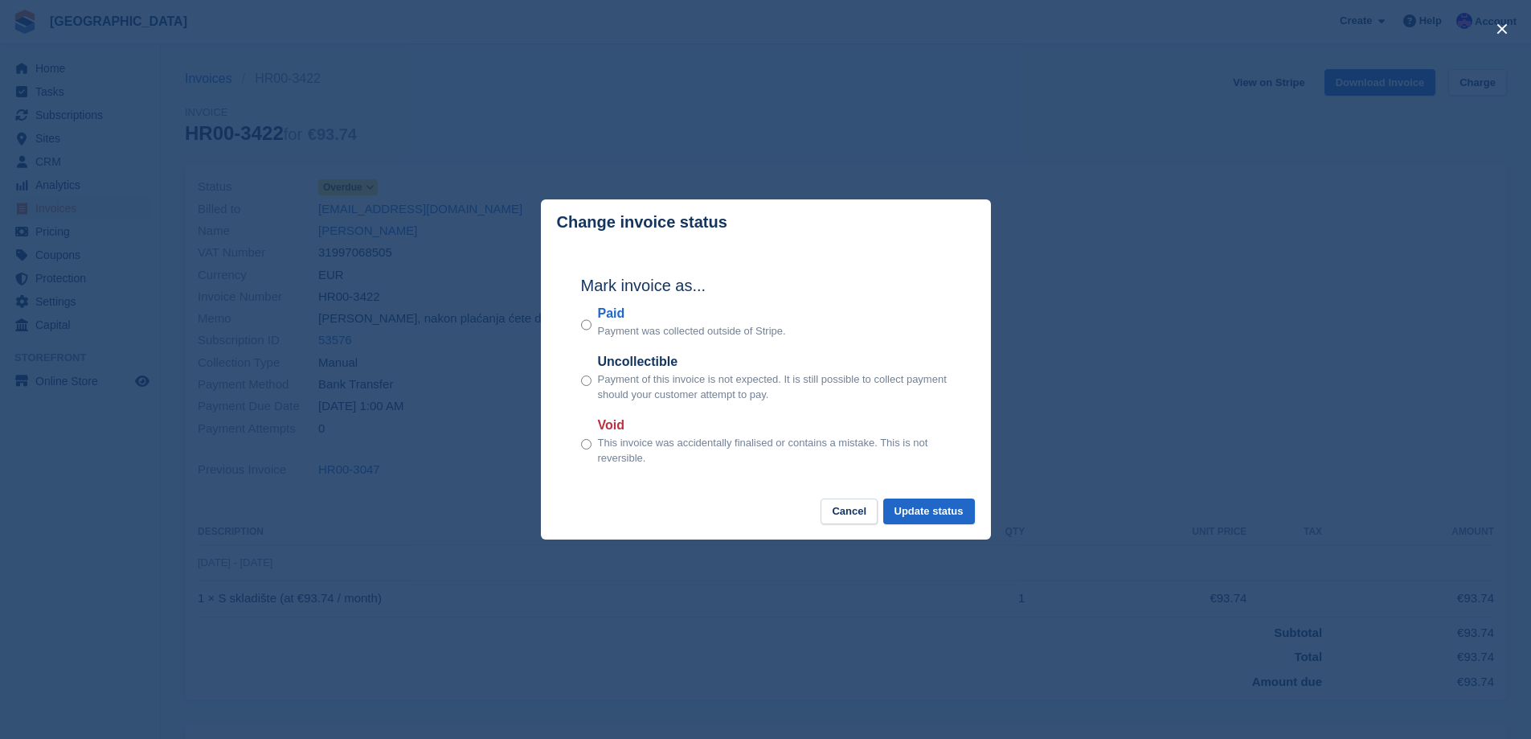
click at [579, 330] on div "Mark invoice as... Paid Payment was collected outside of Stripe. Uncollectible …" at bounding box center [766, 371] width 402 height 253
click at [938, 517] on button "Update status" at bounding box center [929, 511] width 92 height 27
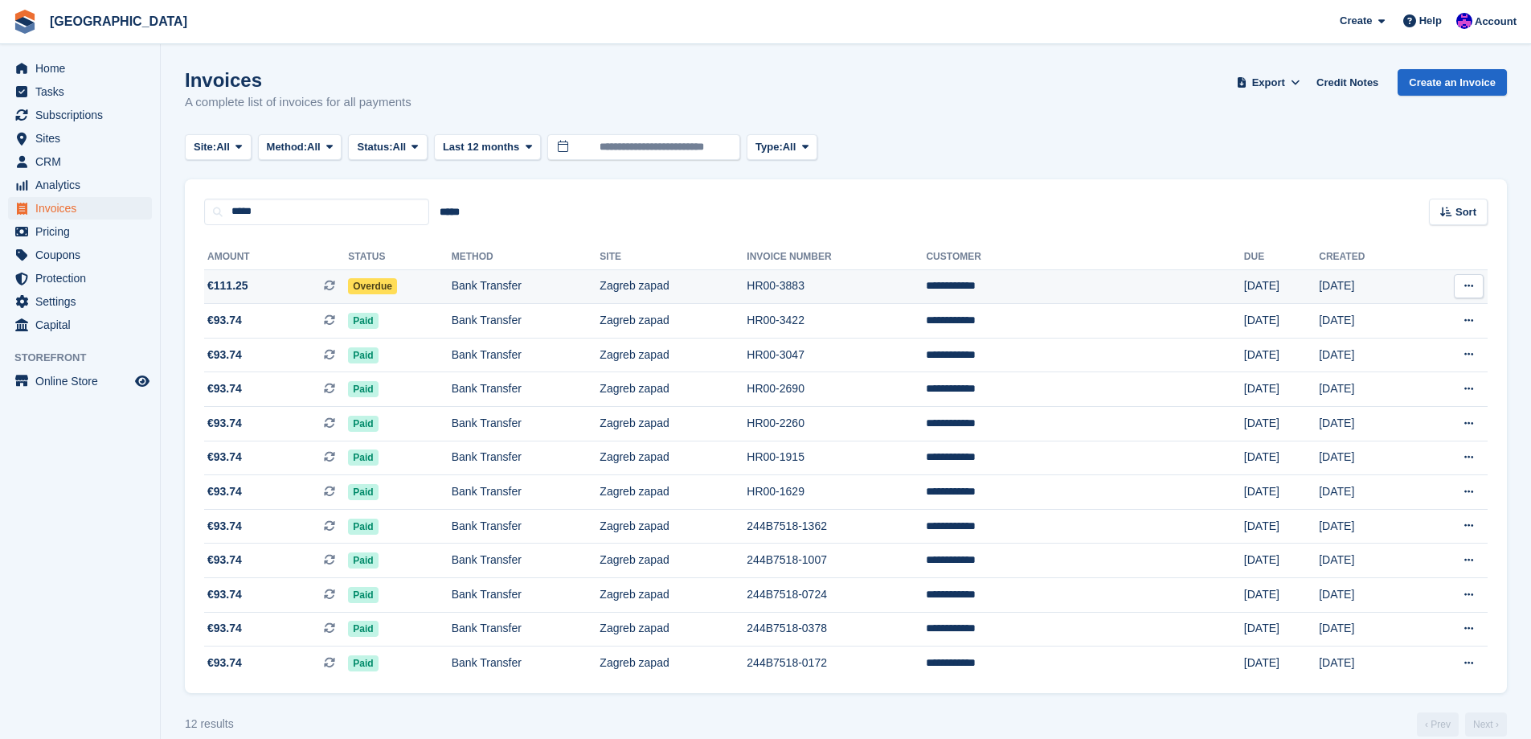
click at [433, 281] on td "Overdue" at bounding box center [400, 286] width 104 height 35
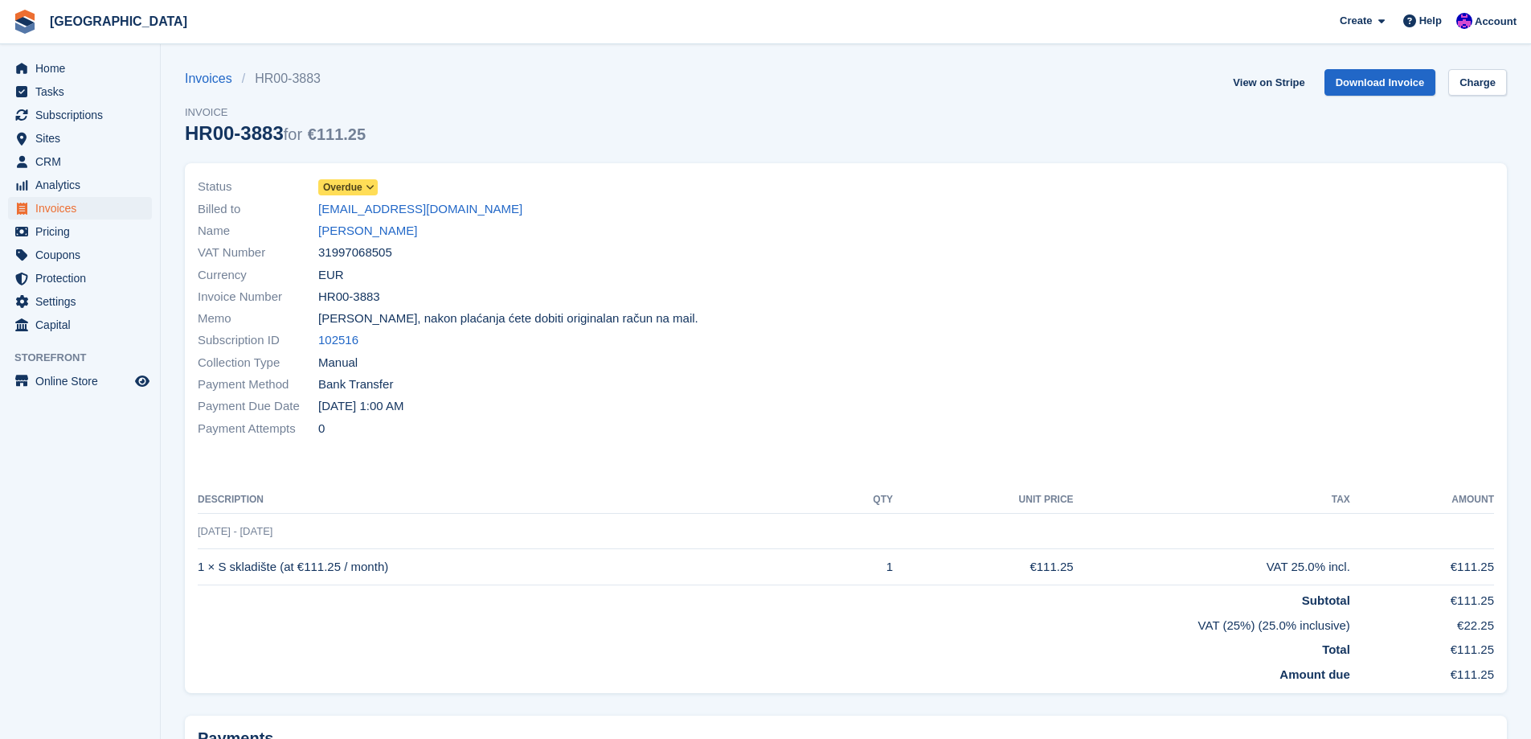
click at [351, 191] on span "Overdue" at bounding box center [342, 187] width 39 height 14
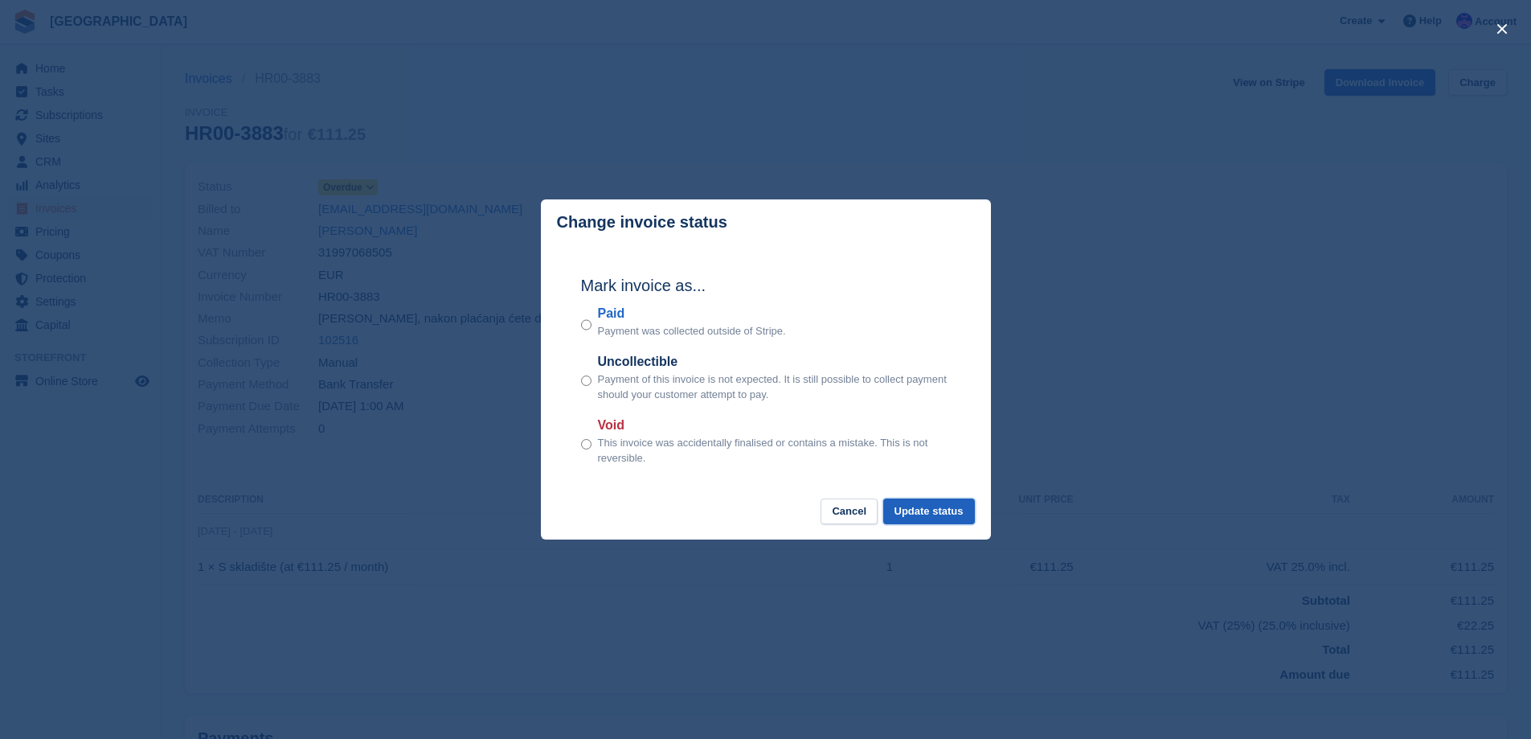
click at [943, 515] on button "Update status" at bounding box center [929, 511] width 92 height 27
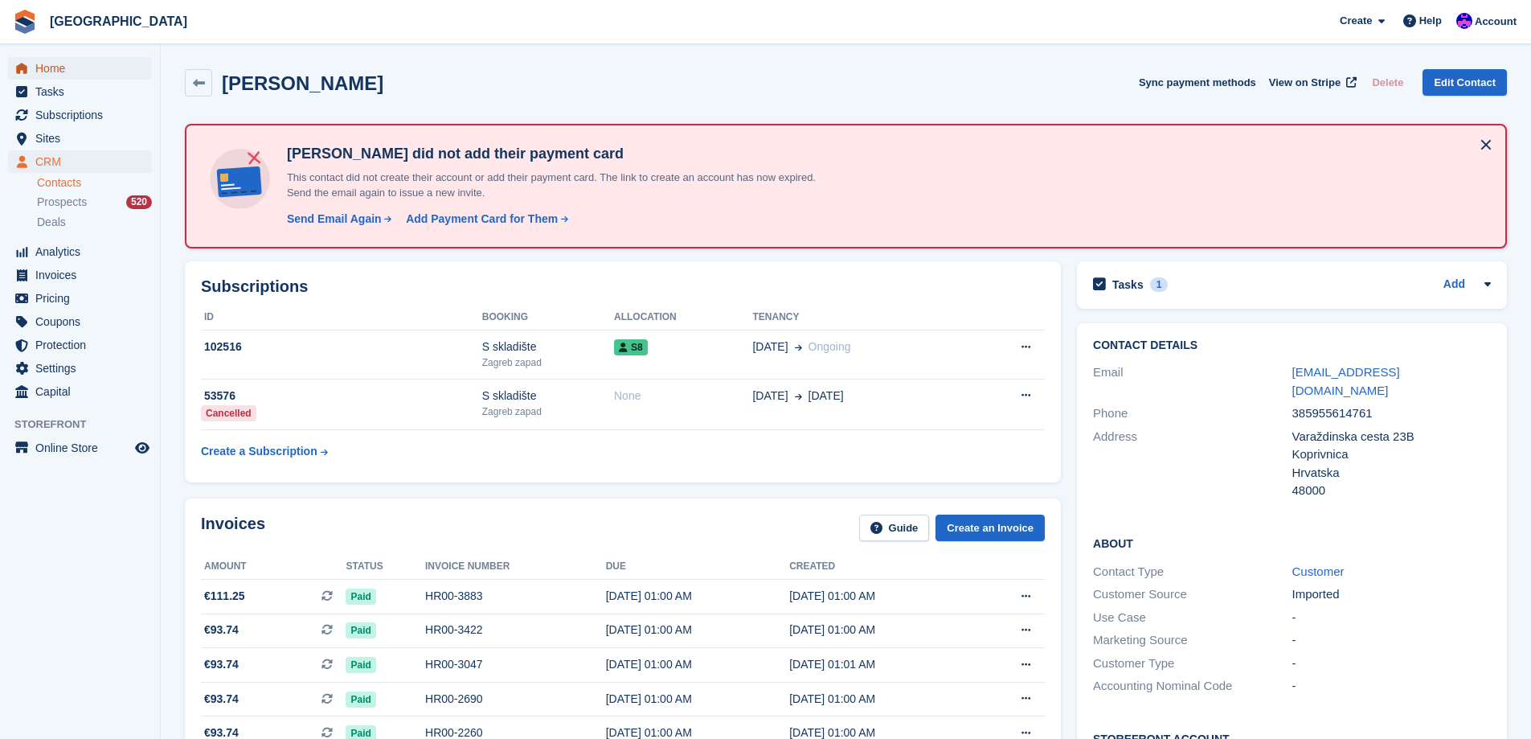
click at [61, 65] on span "Home" at bounding box center [83, 68] width 96 height 23
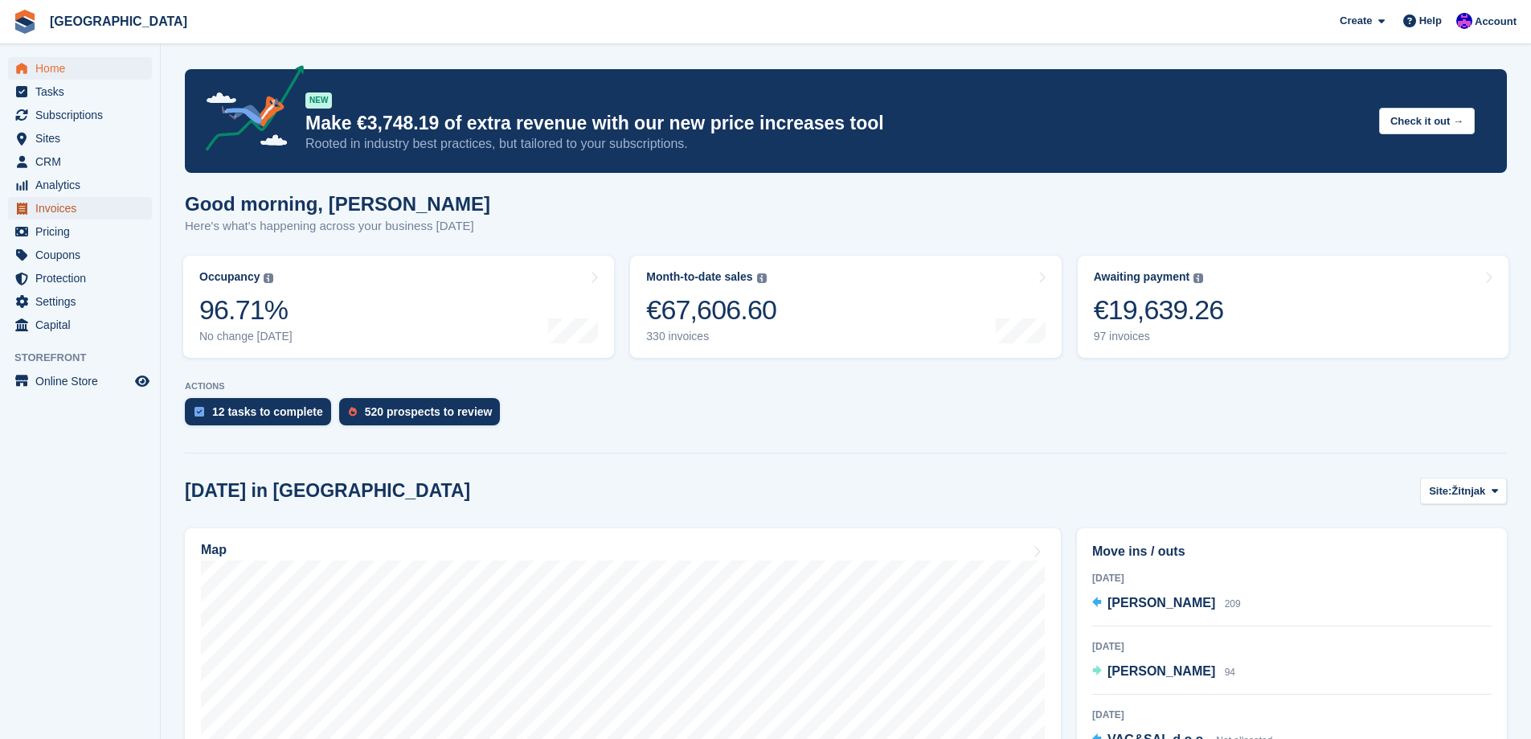
click at [80, 206] on span "Invoices" at bounding box center [83, 208] width 96 height 23
